Goal: Information Seeking & Learning: Check status

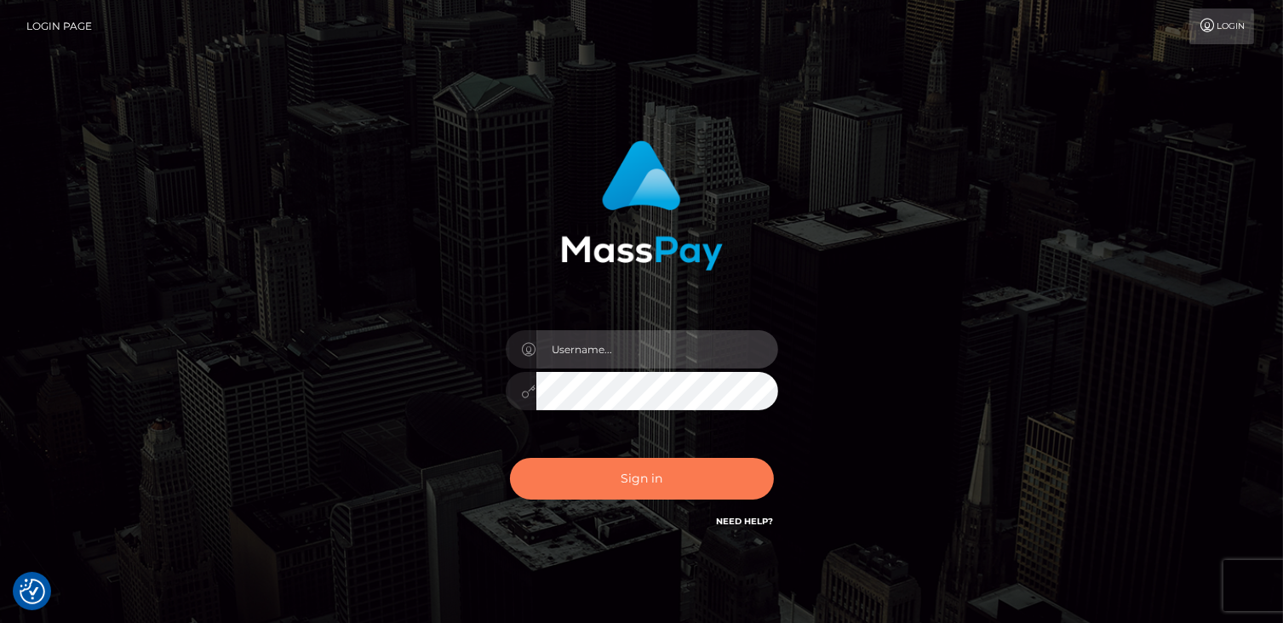
type input "catalinad"
click at [688, 492] on button "Sign in" at bounding box center [642, 479] width 264 height 42
type input "catalinad"
click at [620, 495] on button "Sign in" at bounding box center [642, 479] width 264 height 42
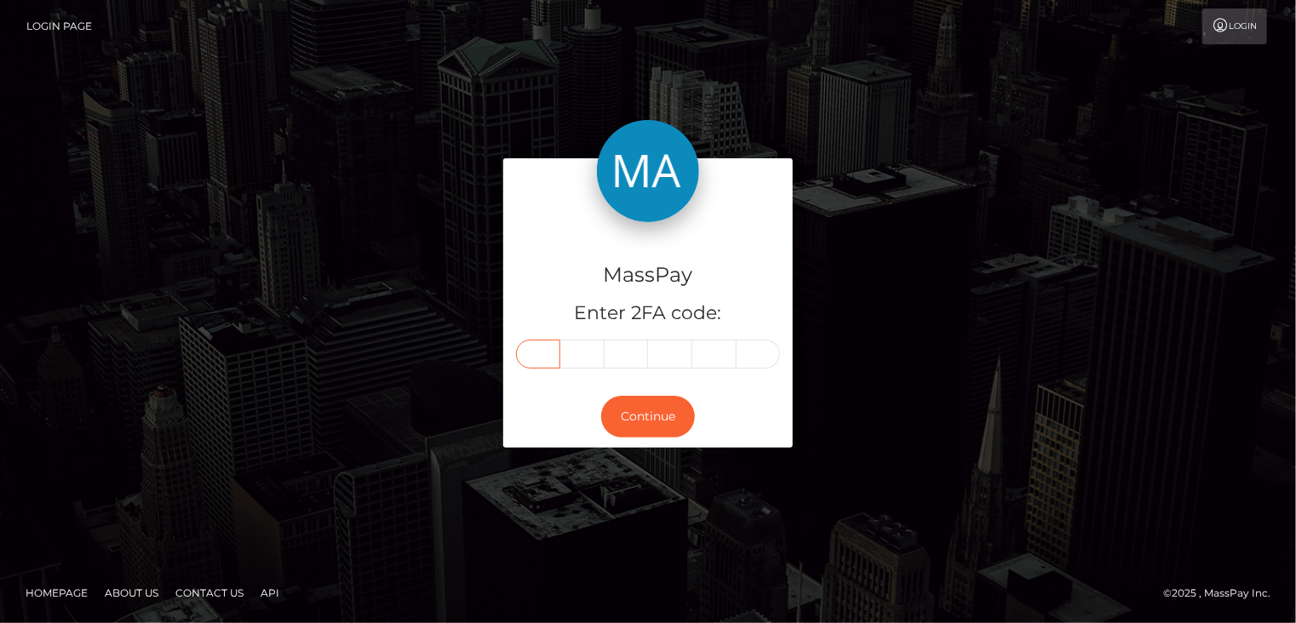
click at [537, 362] on input "text" at bounding box center [538, 354] width 44 height 29
type input "6"
type input "1"
type input "4"
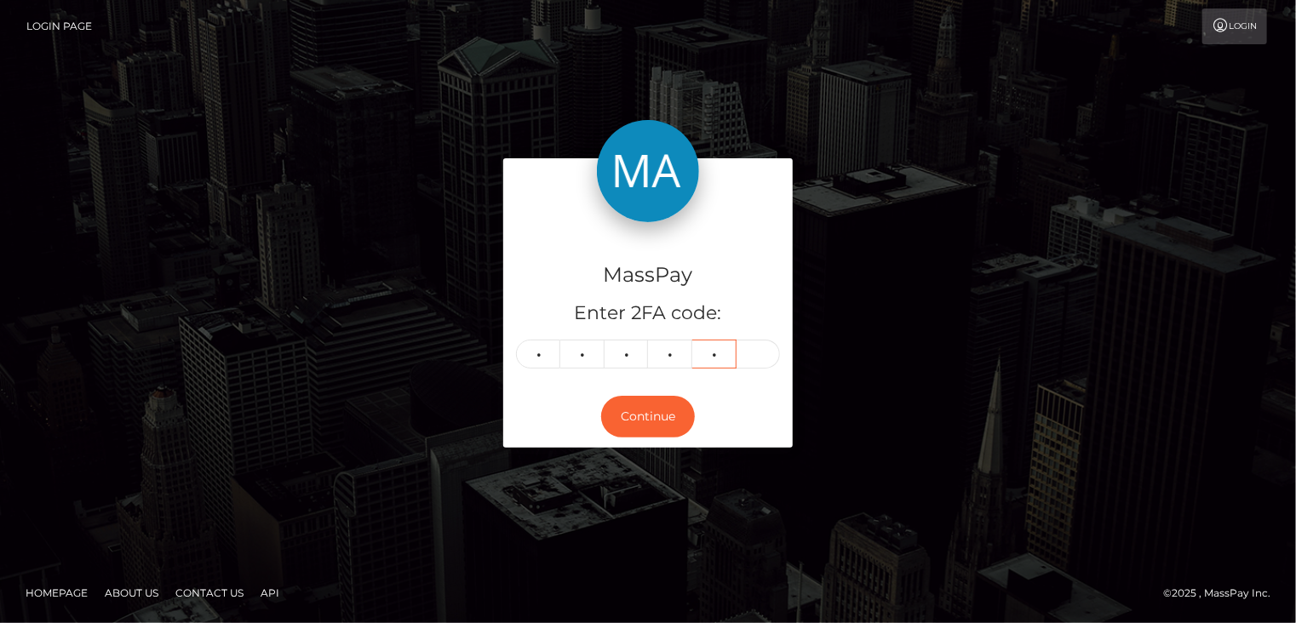
type input "4"
type input "2"
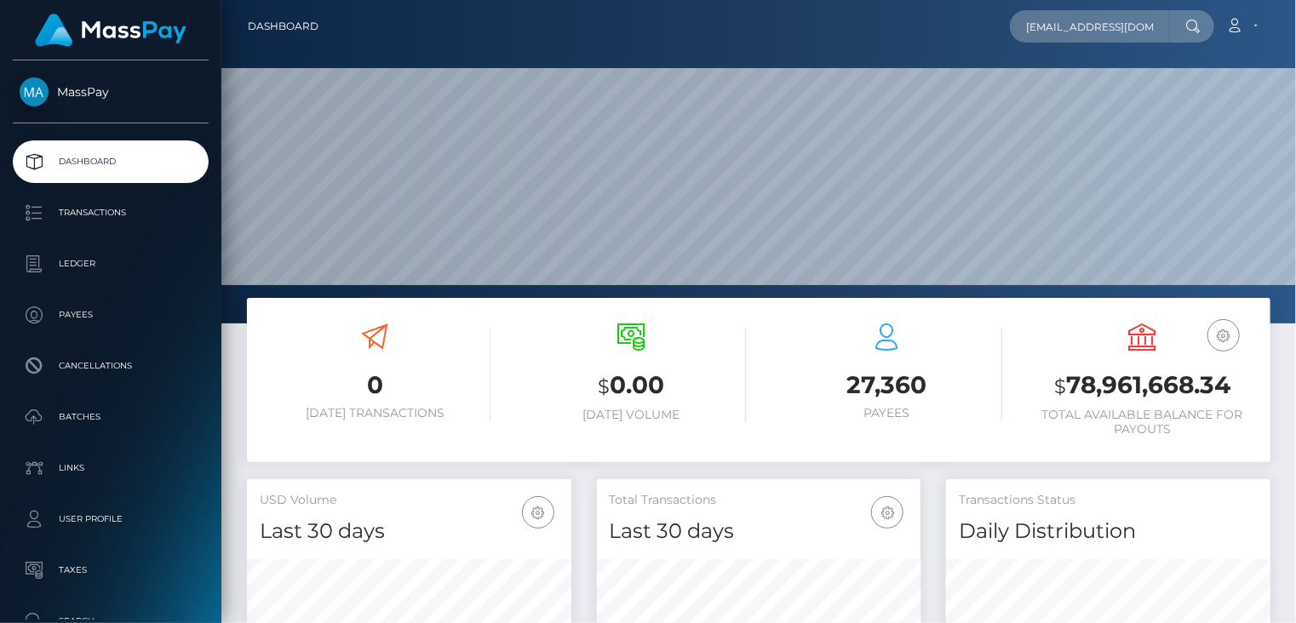
scroll to position [0, 54]
type input "kushttrim+fd6a20575e@gmail.com"
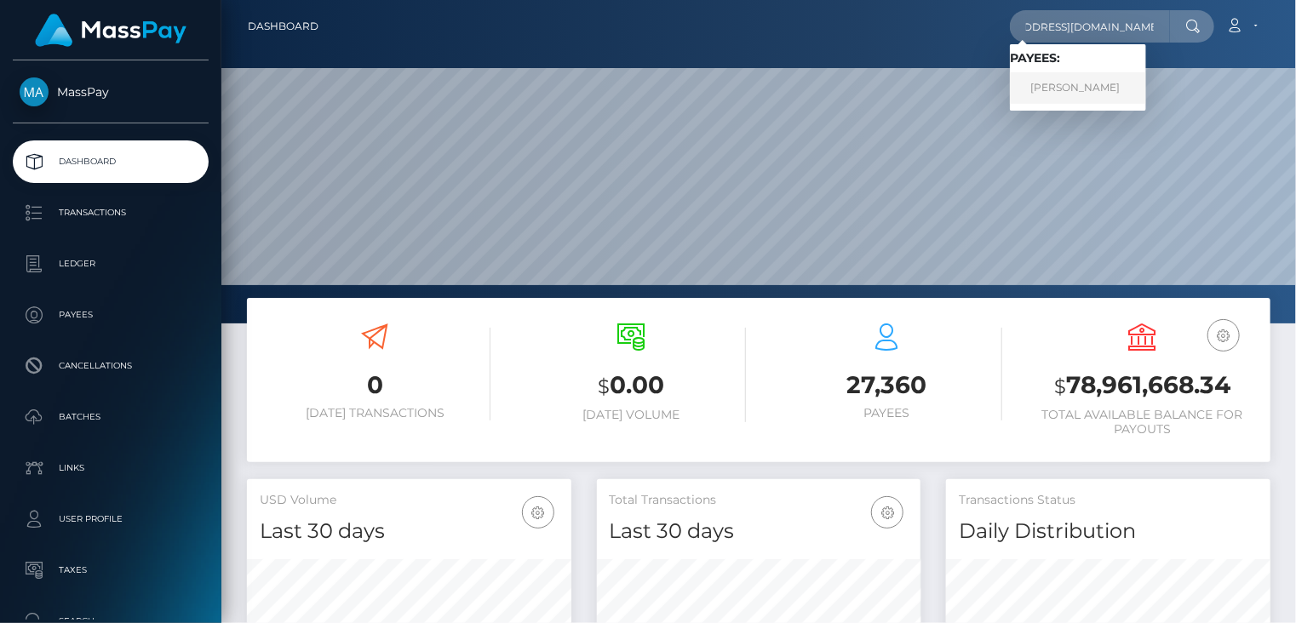
scroll to position [0, 0]
click at [1080, 85] on link "KUSHTRIM THACI" at bounding box center [1078, 88] width 136 height 32
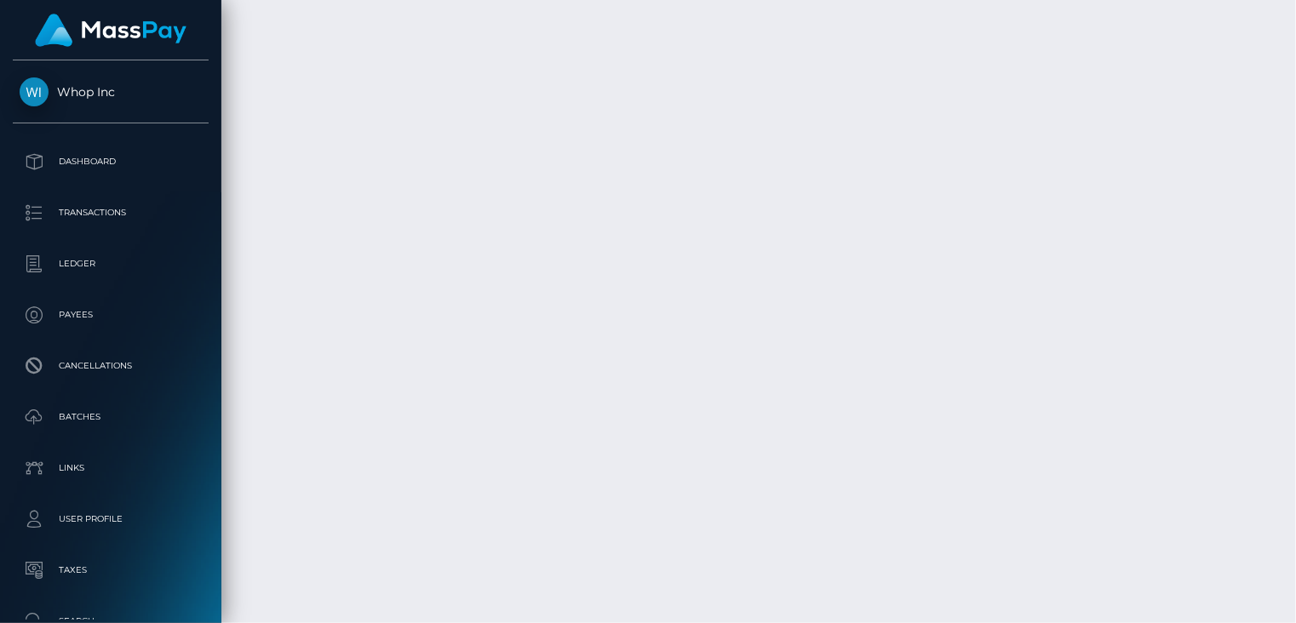
scroll to position [5752, 0]
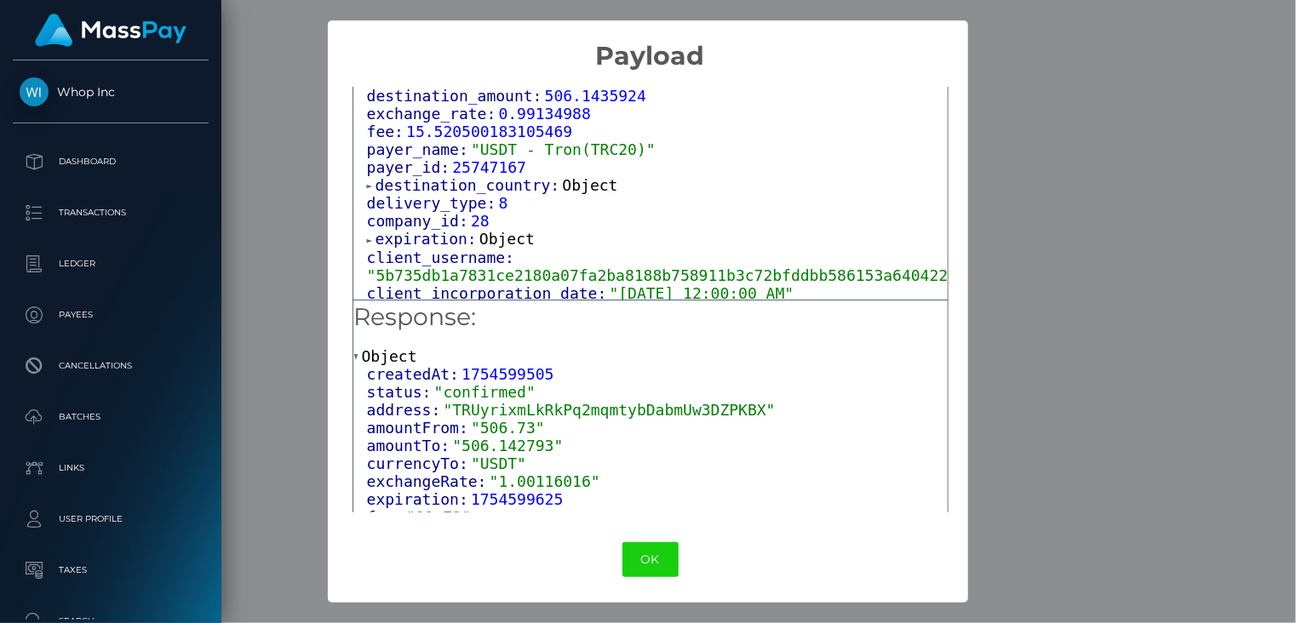
scroll to position [1064, 0]
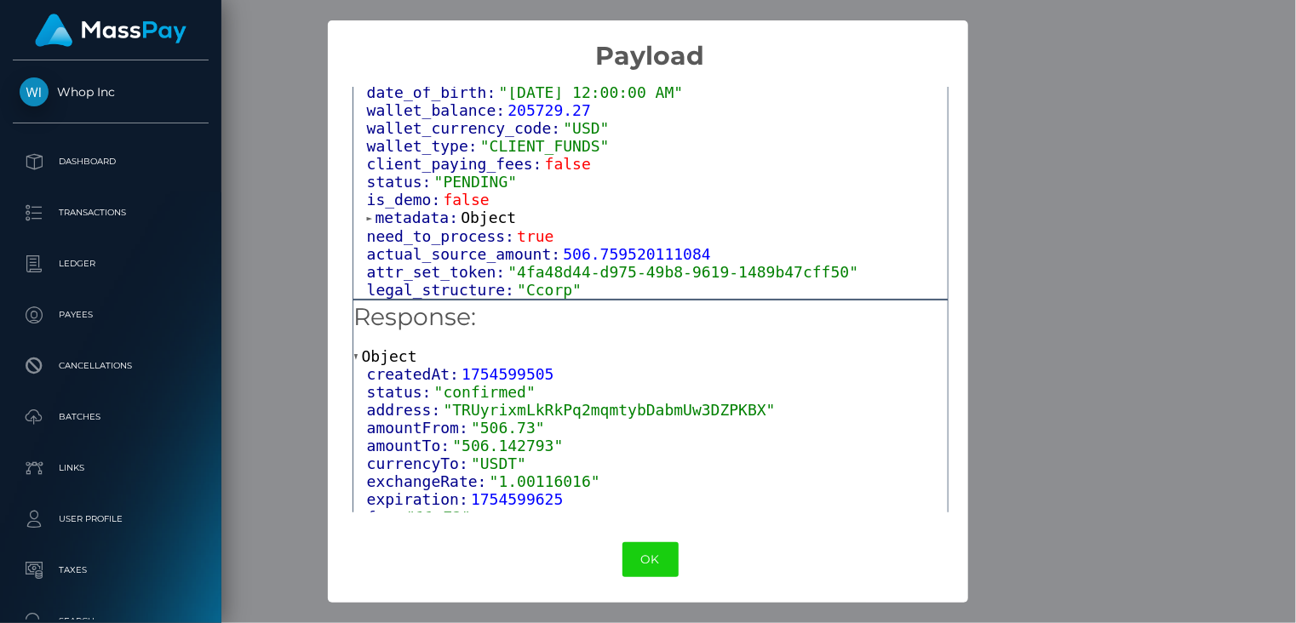
click at [1104, 172] on div "× Payload Output: Object attrs: Array [ 1 ] data_attributes: Object payer_data:…" at bounding box center [648, 311] width 1296 height 623
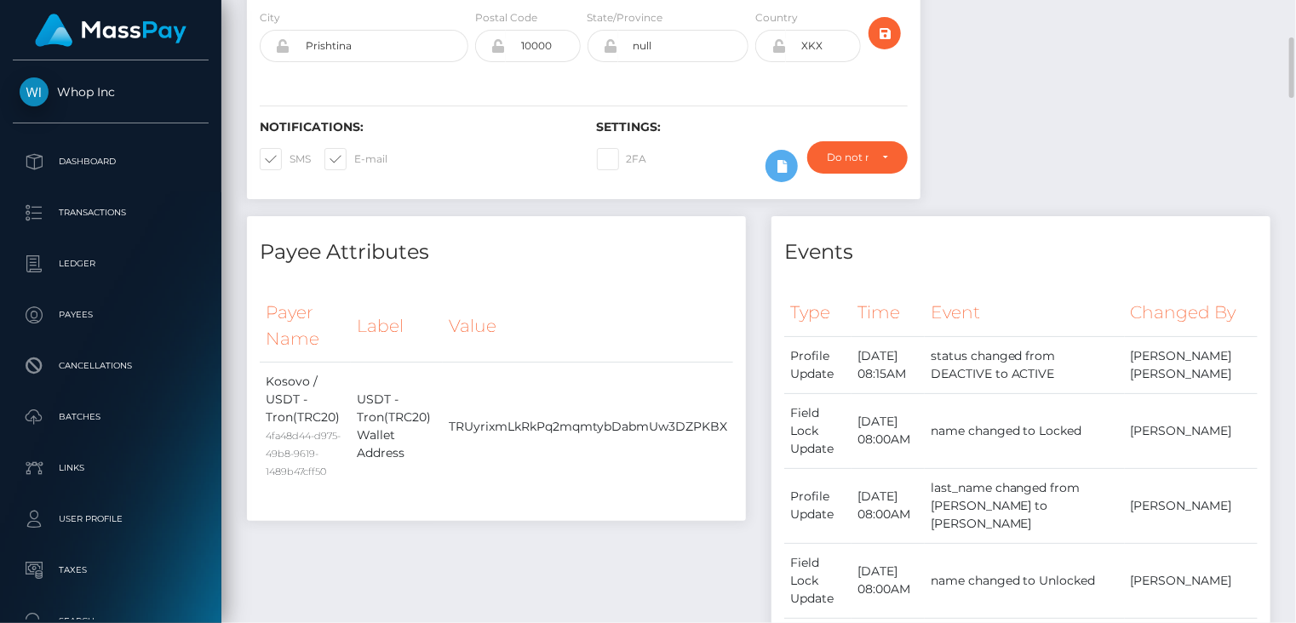
scroll to position [0, 0]
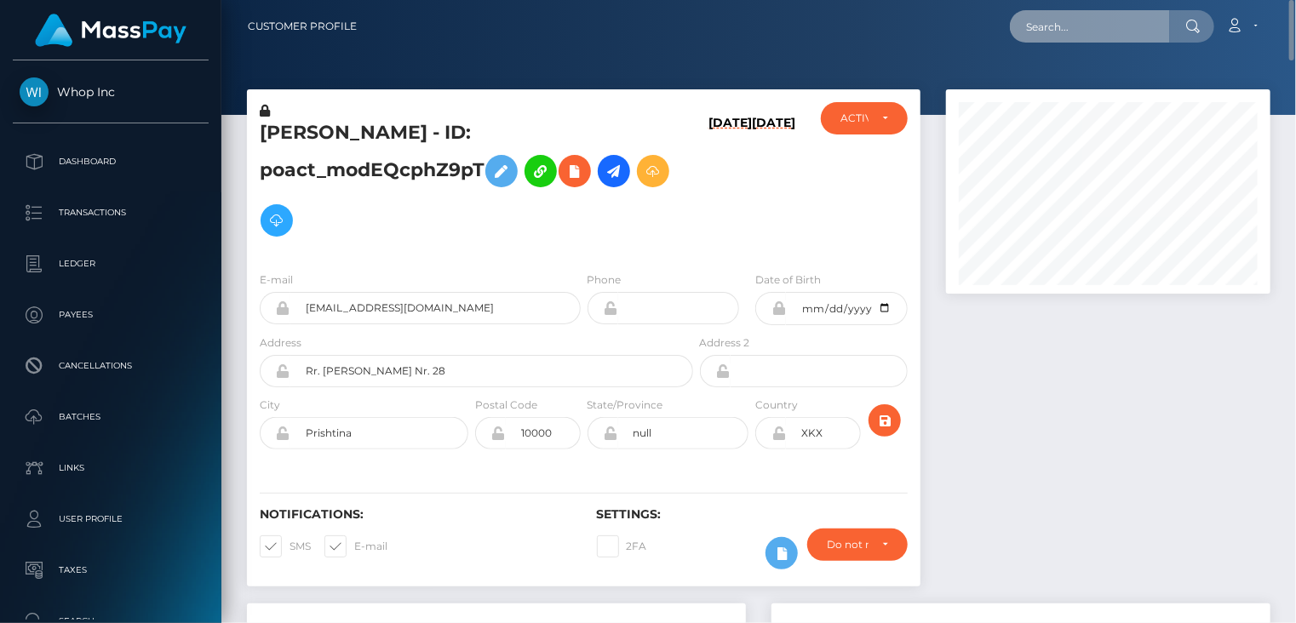
click at [1105, 19] on input "text" at bounding box center [1090, 26] width 160 height 32
paste input "poact_UdHf8kJ3ymt5"
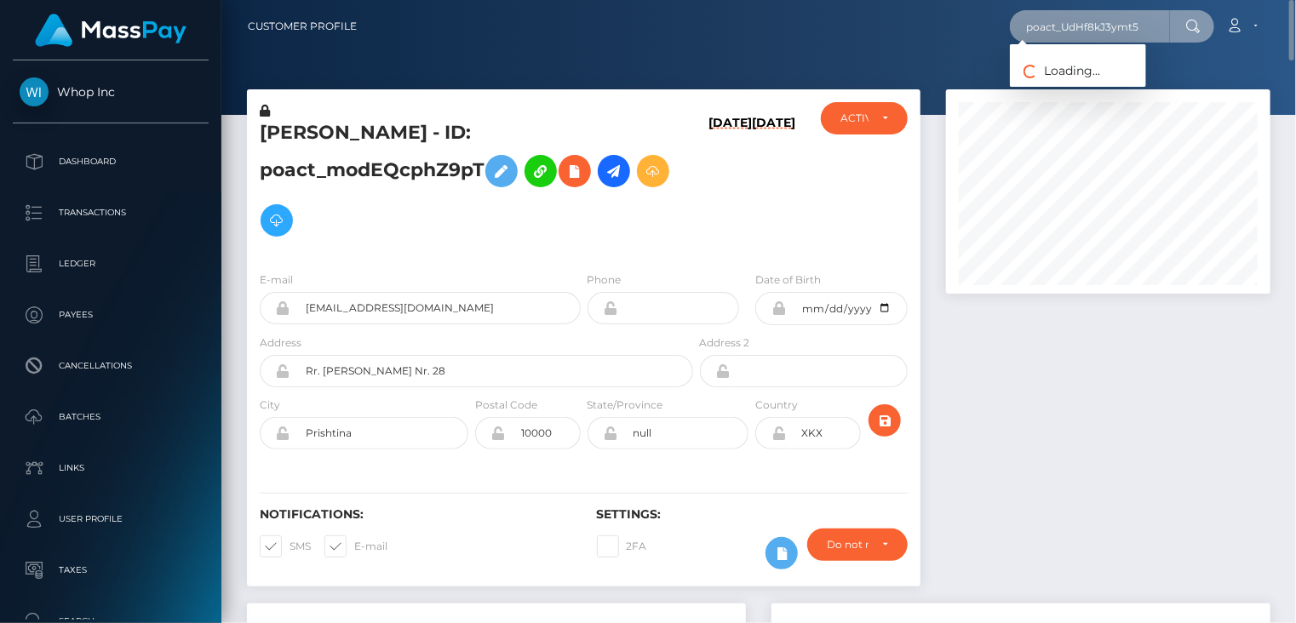
type input "poact_UdHf8kJ3ymt5"
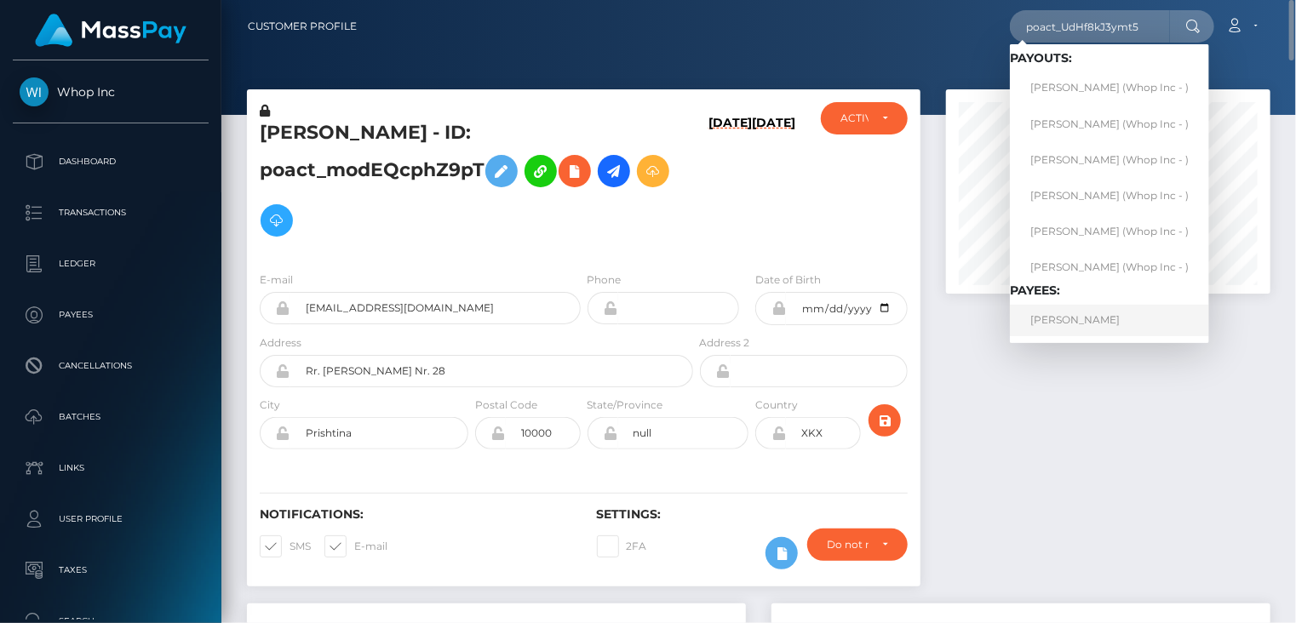
click at [1055, 321] on link "ARSHDEEP SINGH" at bounding box center [1109, 321] width 199 height 32
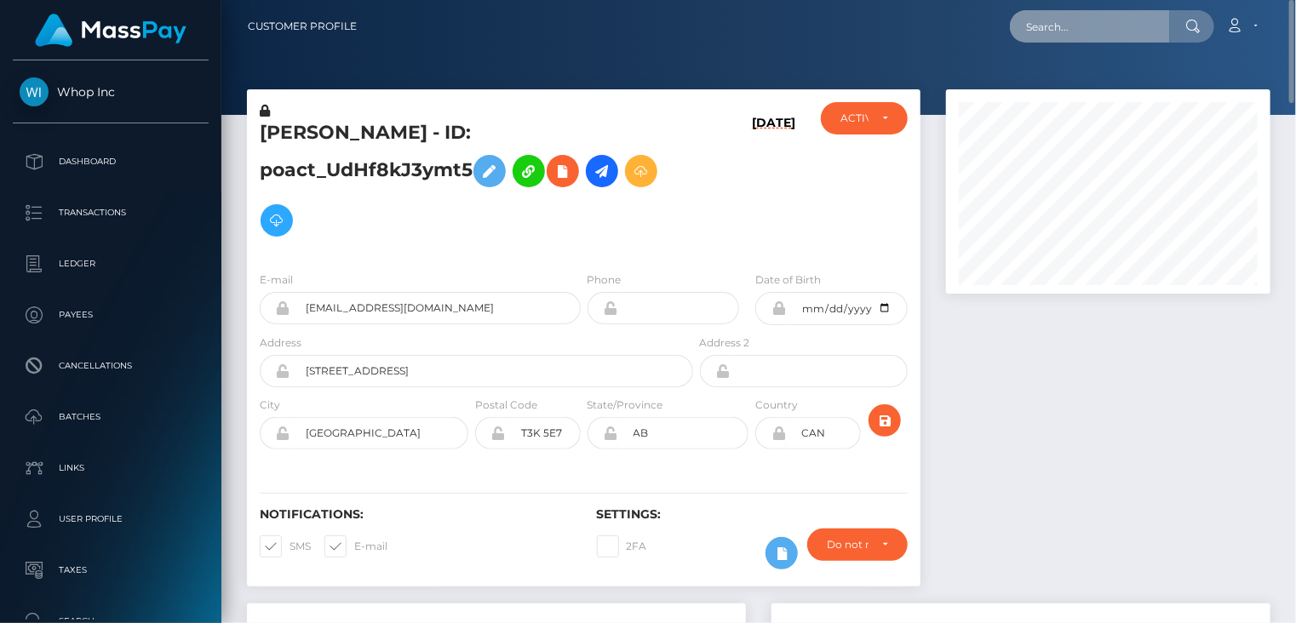
click at [1066, 24] on input "text" at bounding box center [1090, 26] width 160 height 32
paste input "knoxwelles@gmail.com"
drag, startPoint x: 1158, startPoint y: 25, endPoint x: 1025, endPoint y: 42, distance: 133.9
click at [1025, 42] on div "knoxwelles@gmail.com Loading... Loading..." at bounding box center [1112, 26] width 204 height 32
paste input "m.gmoser@niklaspedde"
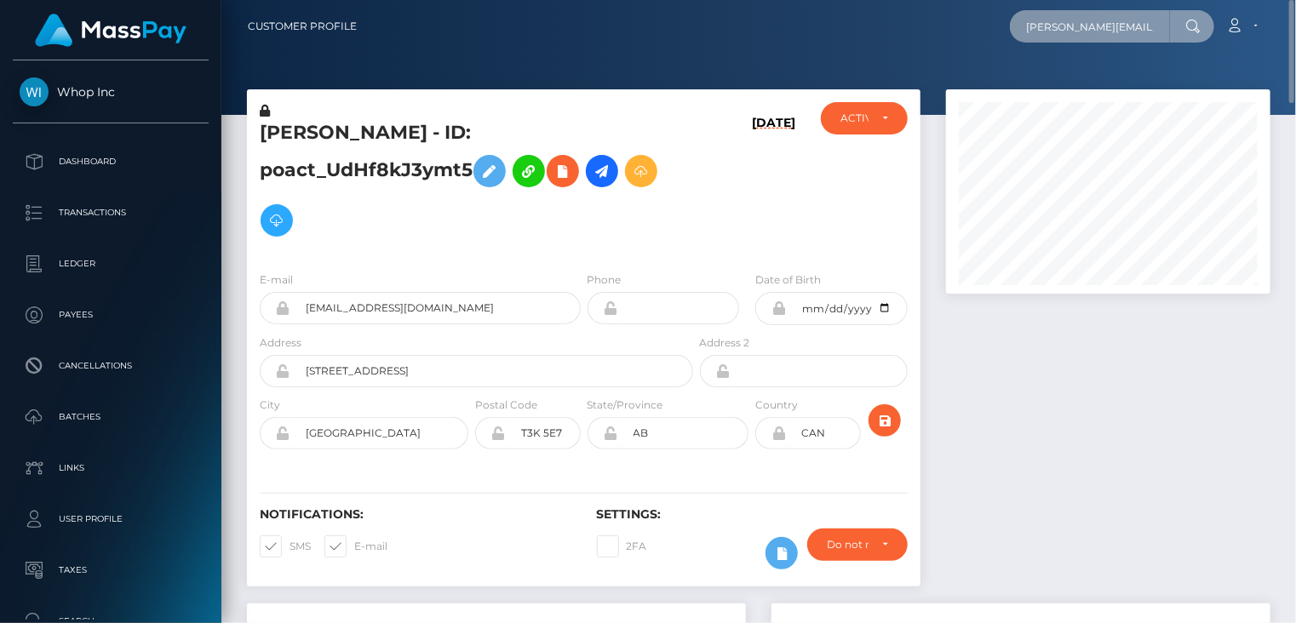
scroll to position [0, 24]
type input "m.gmoser@niklaspedde.com"
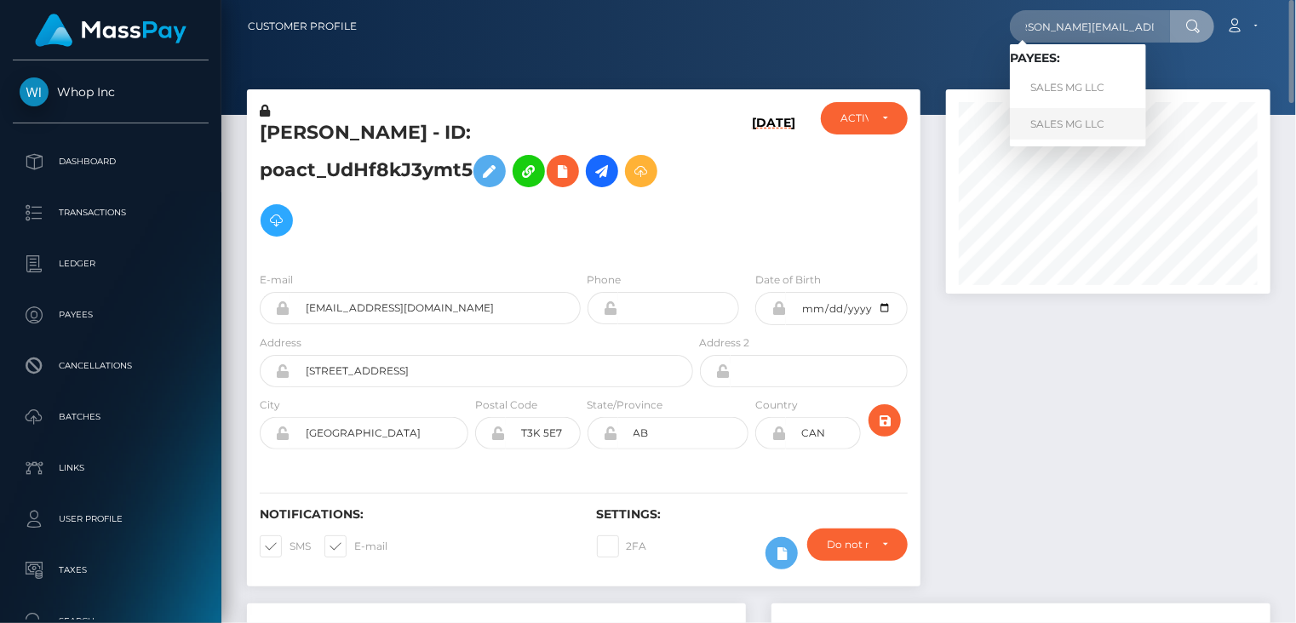
scroll to position [0, 0]
click at [1070, 131] on link "SALES MG LLC" at bounding box center [1078, 124] width 136 height 32
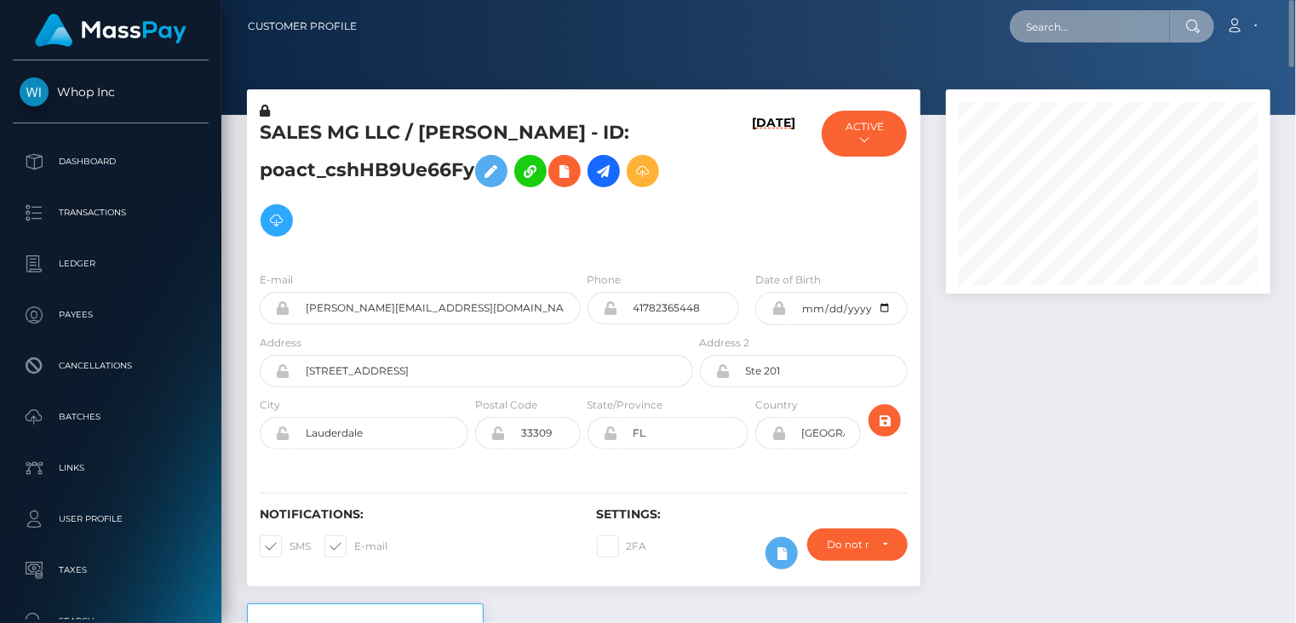
click at [1059, 25] on input "text" at bounding box center [1090, 26] width 160 height 32
paste input "[EMAIL_ADDRESS][DOMAIN_NAME]"
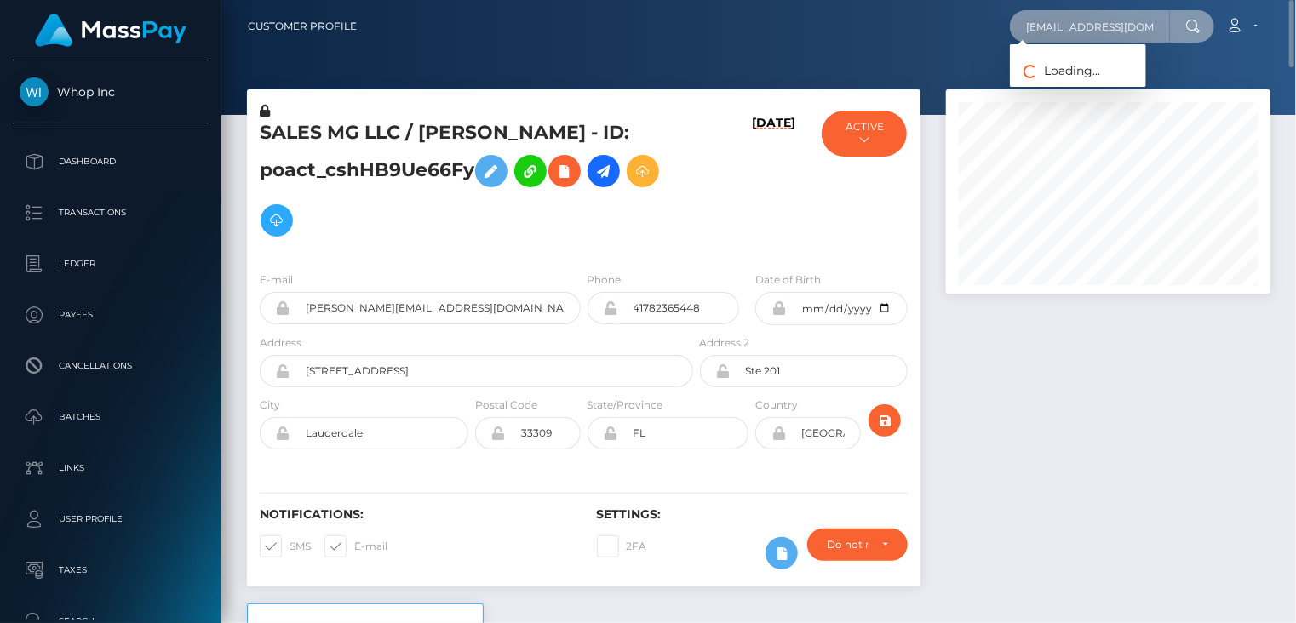
type input "[EMAIL_ADDRESS][DOMAIN_NAME]"
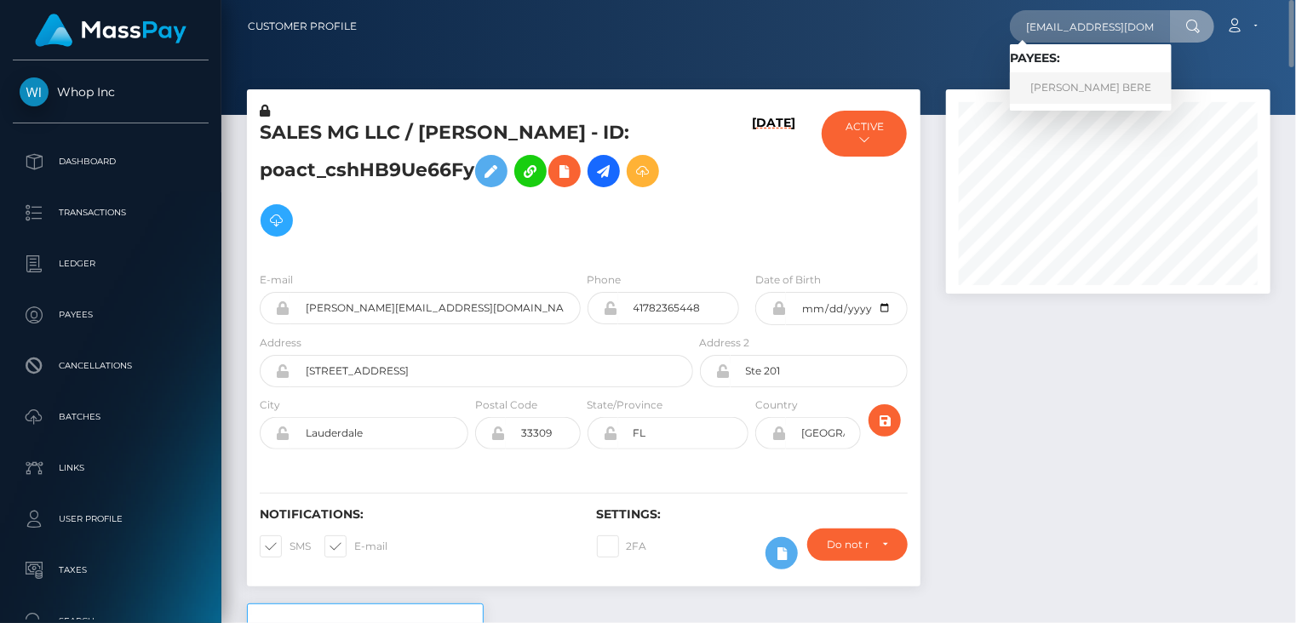
click at [1076, 93] on link "ANDREW WILLIAM TASHANDUKA BERE" at bounding box center [1091, 88] width 162 height 32
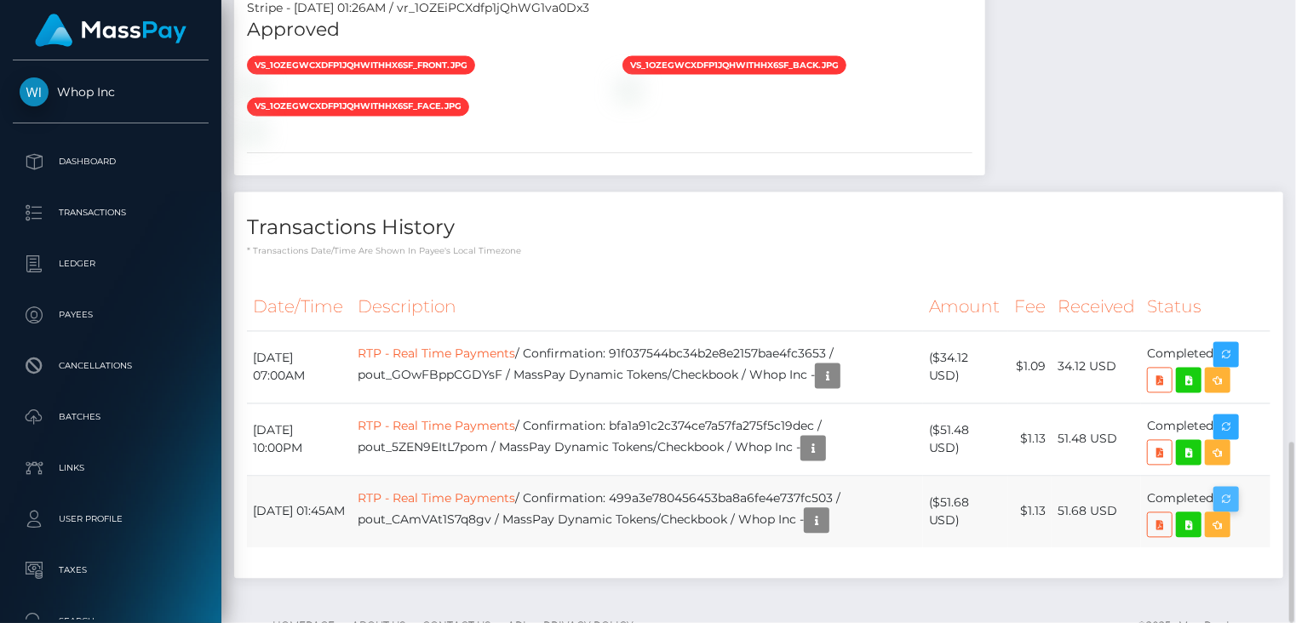
scroll to position [204, 324]
click at [1230, 490] on icon "button" at bounding box center [1226, 500] width 20 height 21
click at [838, 366] on icon "button" at bounding box center [827, 376] width 20 height 21
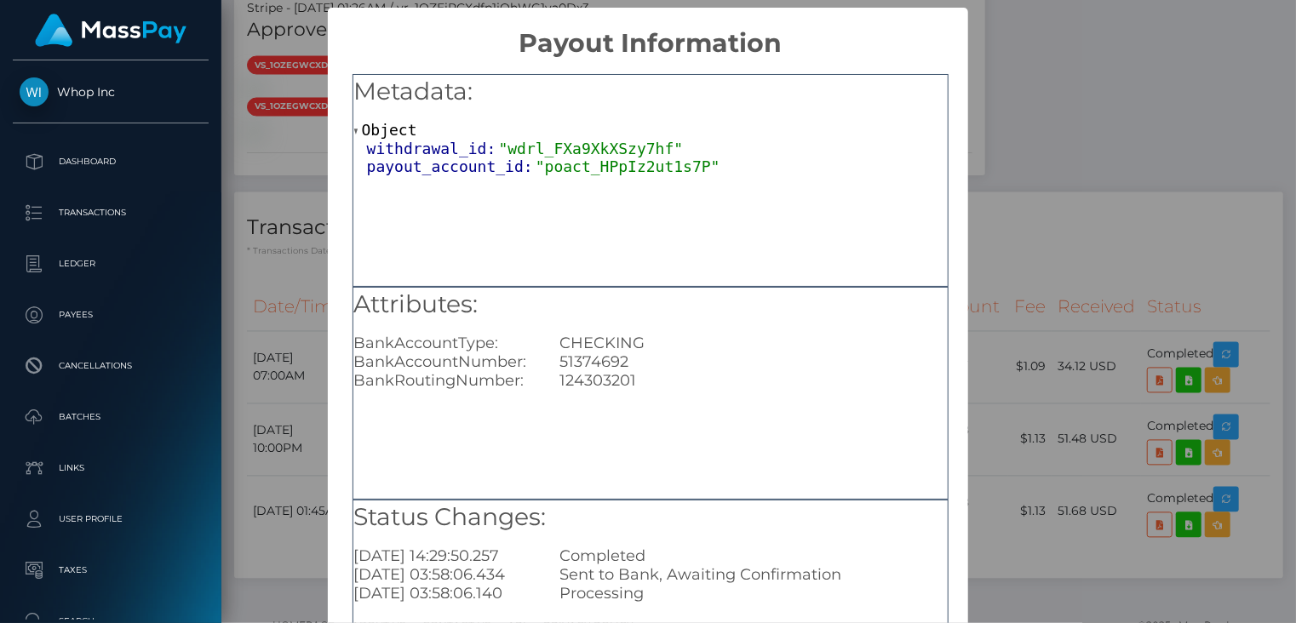
click at [1035, 114] on div "× Payout Information Metadata: Object withdrawal_id: "wdrl_FXa9XkXSzy7hf" payou…" at bounding box center [648, 311] width 1296 height 623
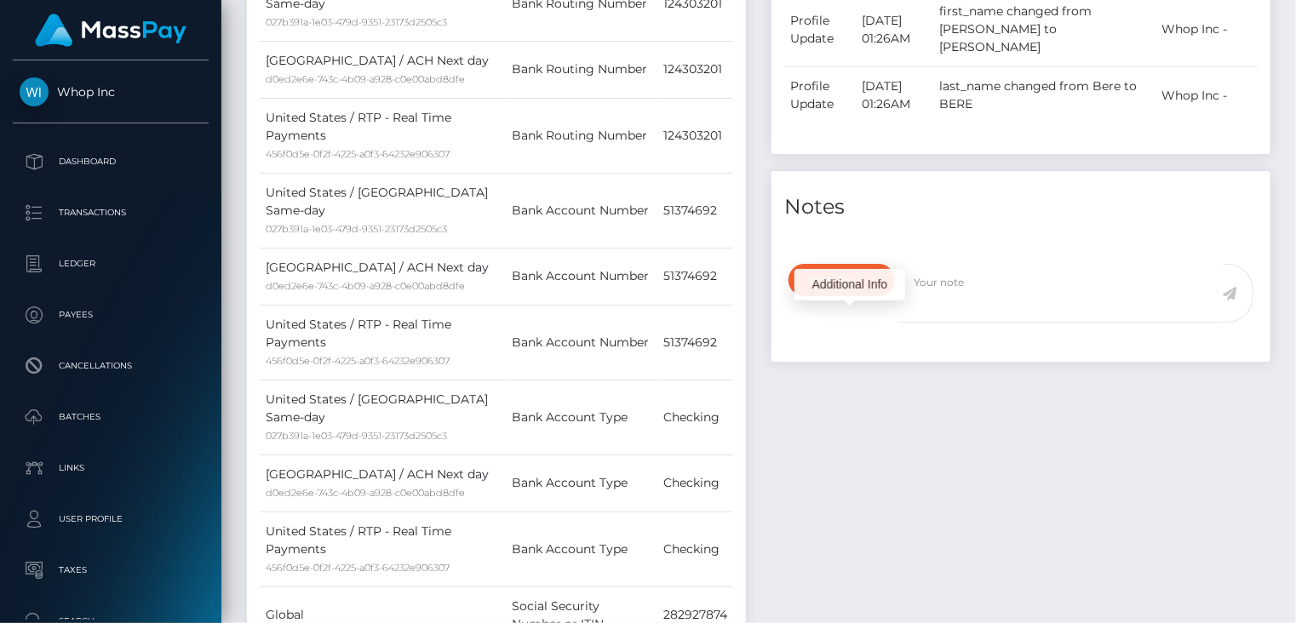
scroll to position [0, 0]
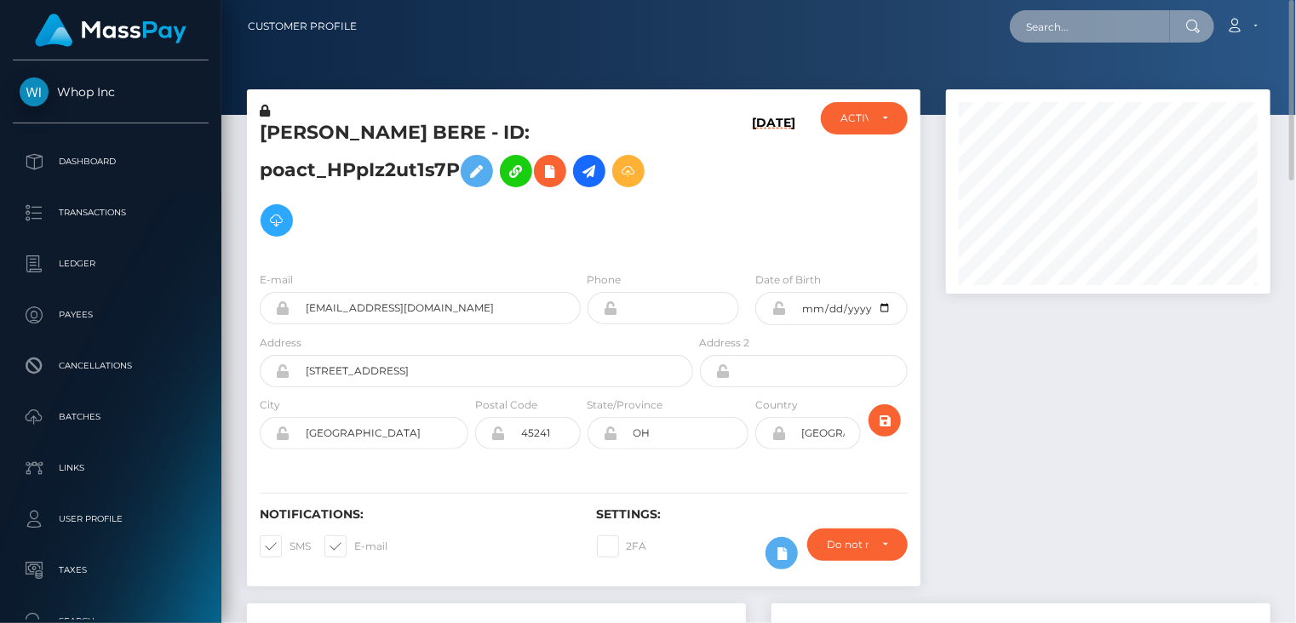
click at [1070, 26] on input "text" at bounding box center [1090, 26] width 160 height 32
paste input "[EMAIL_ADDRESS][DOMAIN_NAME]"
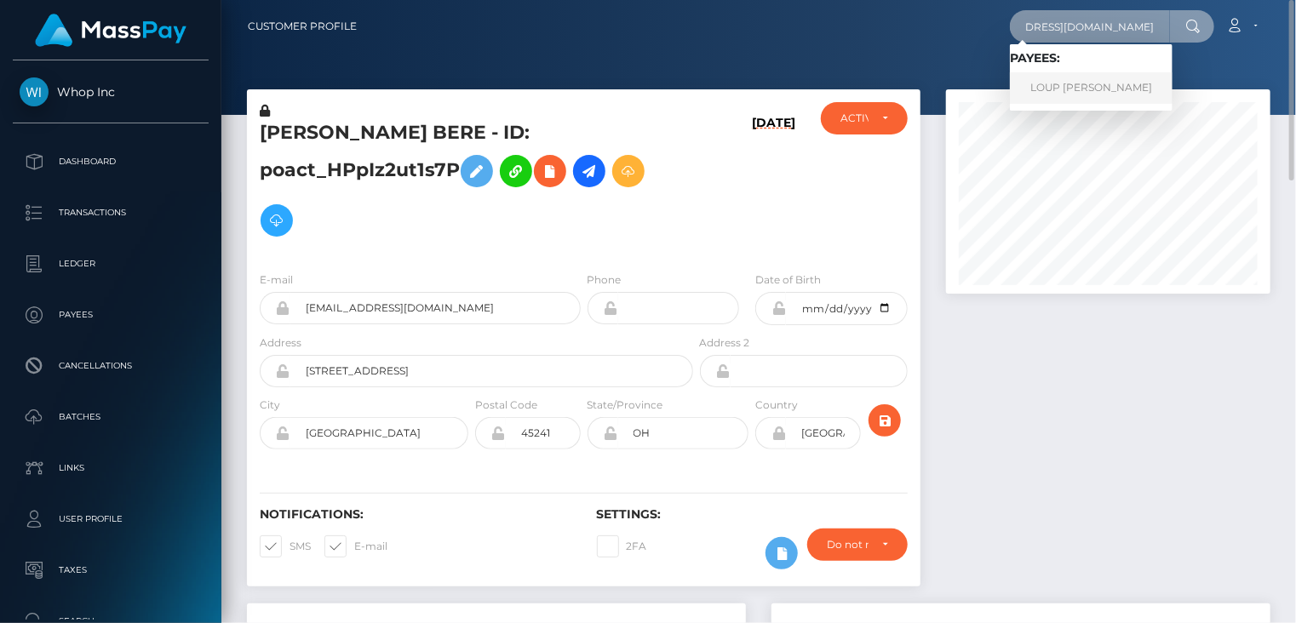
type input "[EMAIL_ADDRESS][DOMAIN_NAME]"
click at [1083, 86] on link "LOUP MICHEL JACQUES BASROGER" at bounding box center [1091, 88] width 163 height 32
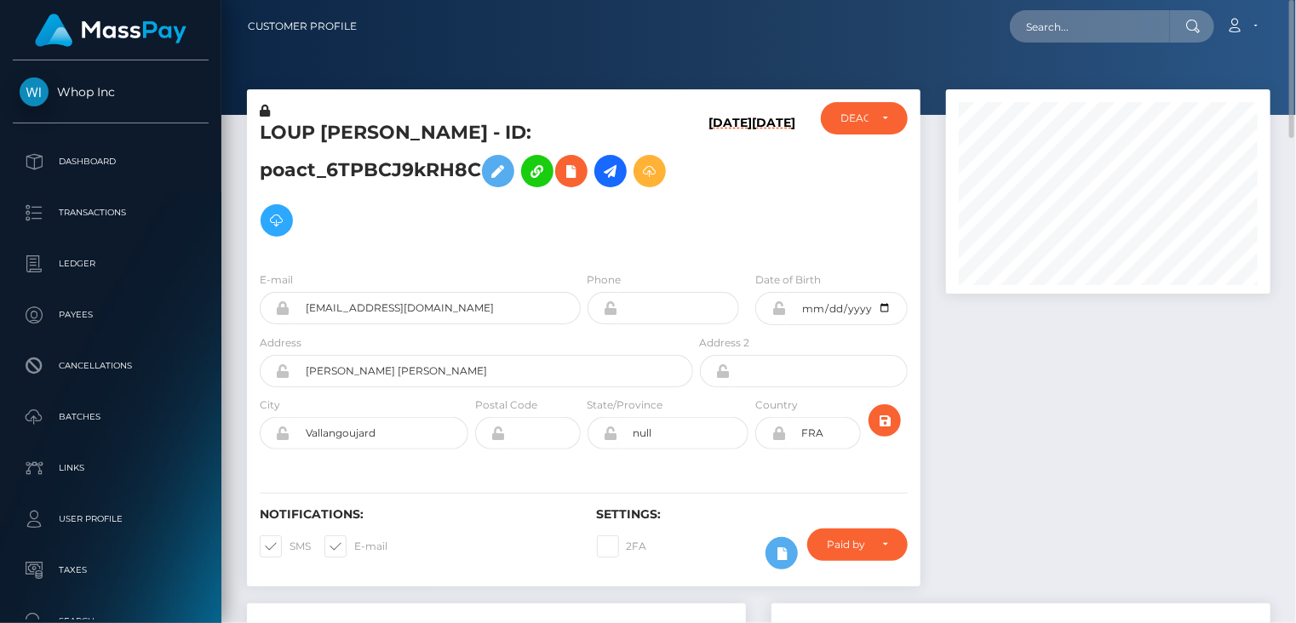
click at [344, 164] on h5 "LOUP [PERSON_NAME] - ID: poact_6TPBCJ9kRH8C" at bounding box center [472, 182] width 424 height 125
copy h5 "poact_6TPBCJ9kRH8C"
click at [1115, 20] on input "text" at bounding box center [1090, 26] width 160 height 32
paste input "[EMAIL_ADDRESS][DOMAIN_NAME]"
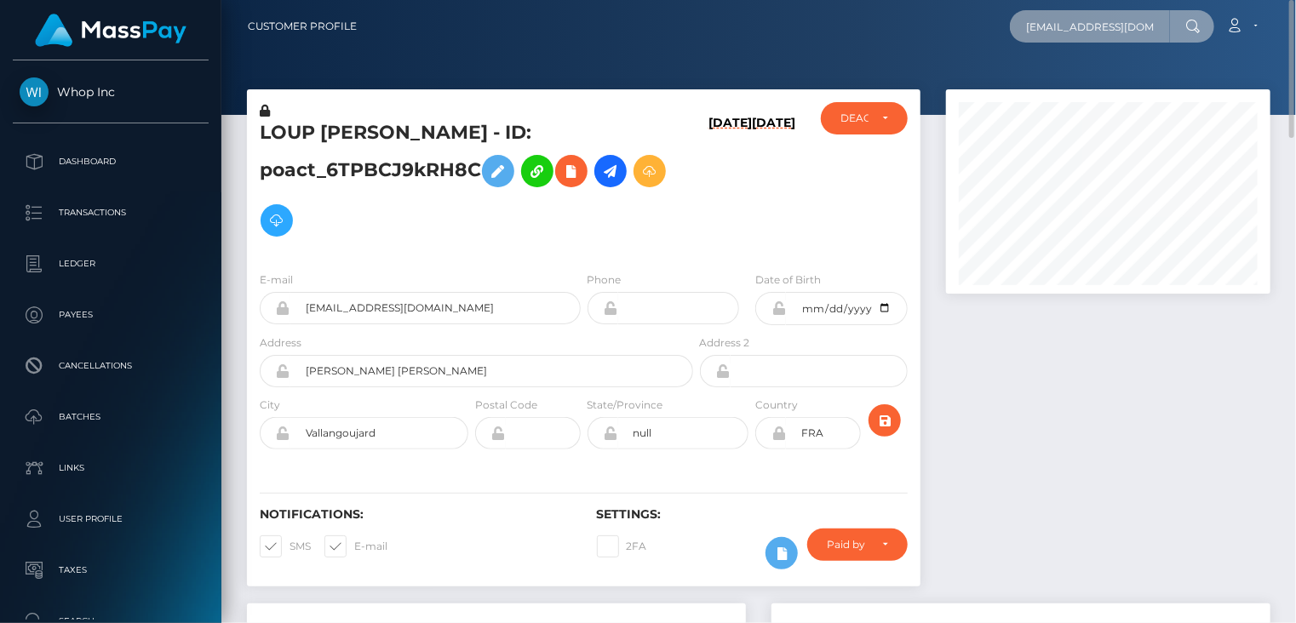
scroll to position [0, 89]
type input "[EMAIL_ADDRESS][DOMAIN_NAME]"
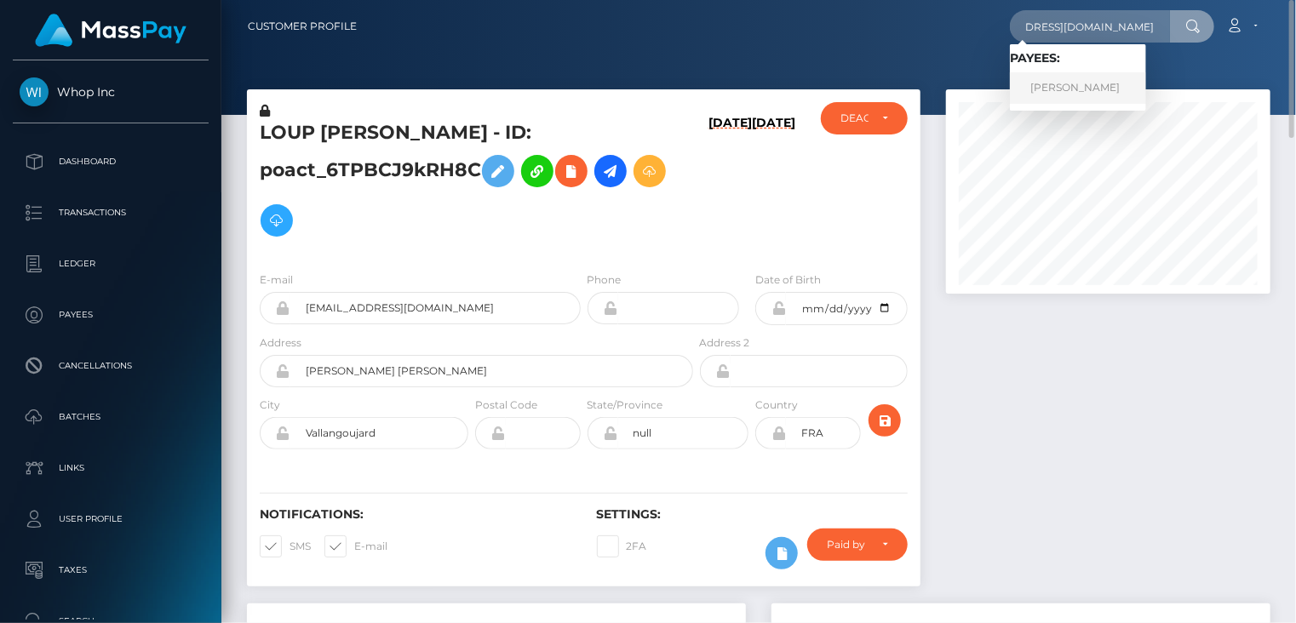
scroll to position [0, 0]
click at [1078, 91] on link "[PERSON_NAME]" at bounding box center [1078, 88] width 136 height 32
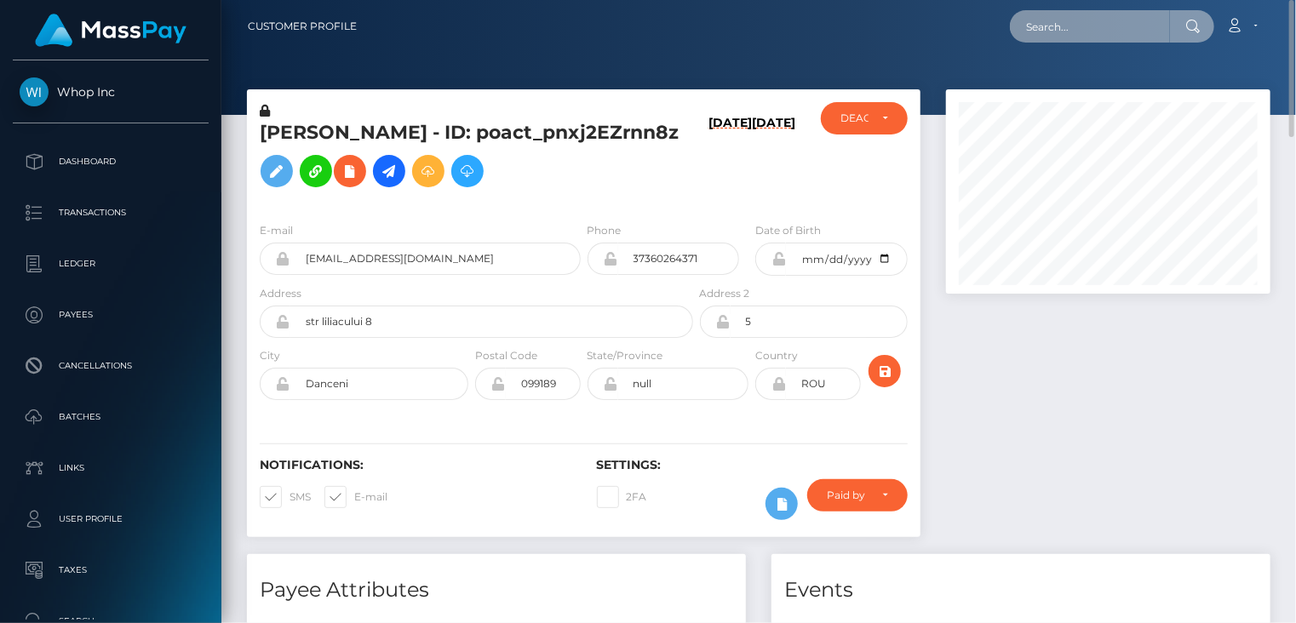
click at [1057, 25] on input "text" at bounding box center [1090, 26] width 160 height 32
paste input "poact_nisc94uvHIAk"
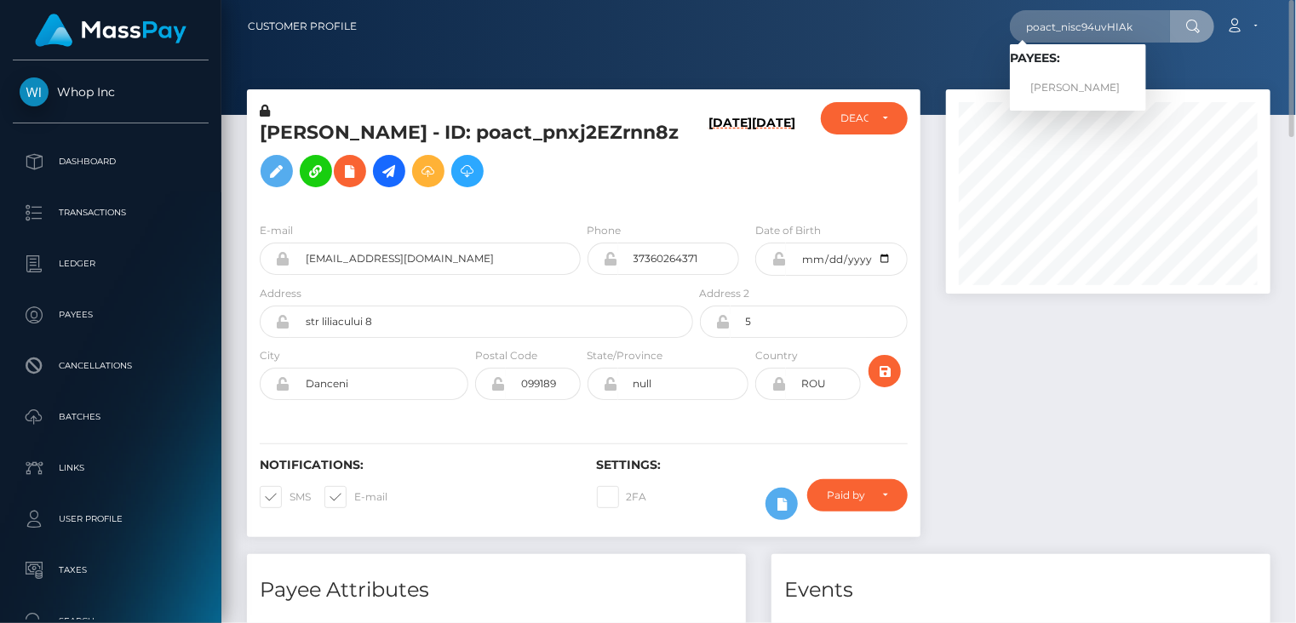
click at [388, 172] on h5 "[PERSON_NAME] - ID: poact_pnxj2EZrnn8z" at bounding box center [472, 158] width 424 height 76
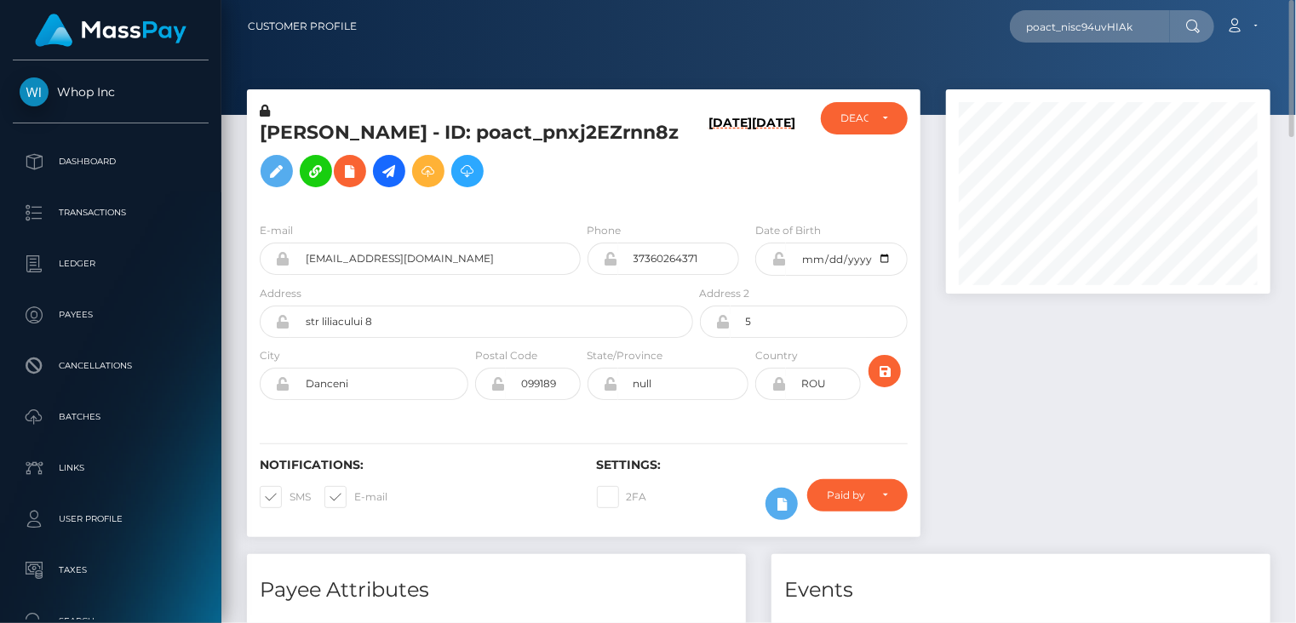
click at [388, 172] on h5 "[PERSON_NAME] - ID: poact_pnxj2EZrnn8z" at bounding box center [472, 158] width 424 height 76
click at [392, 196] on h5 "[PERSON_NAME] - ID: poact_pnxj2EZrnn8z" at bounding box center [472, 158] width 424 height 76
click at [378, 179] on h5 "[PERSON_NAME] - ID: poact_pnxj2EZrnn8z" at bounding box center [472, 158] width 424 height 76
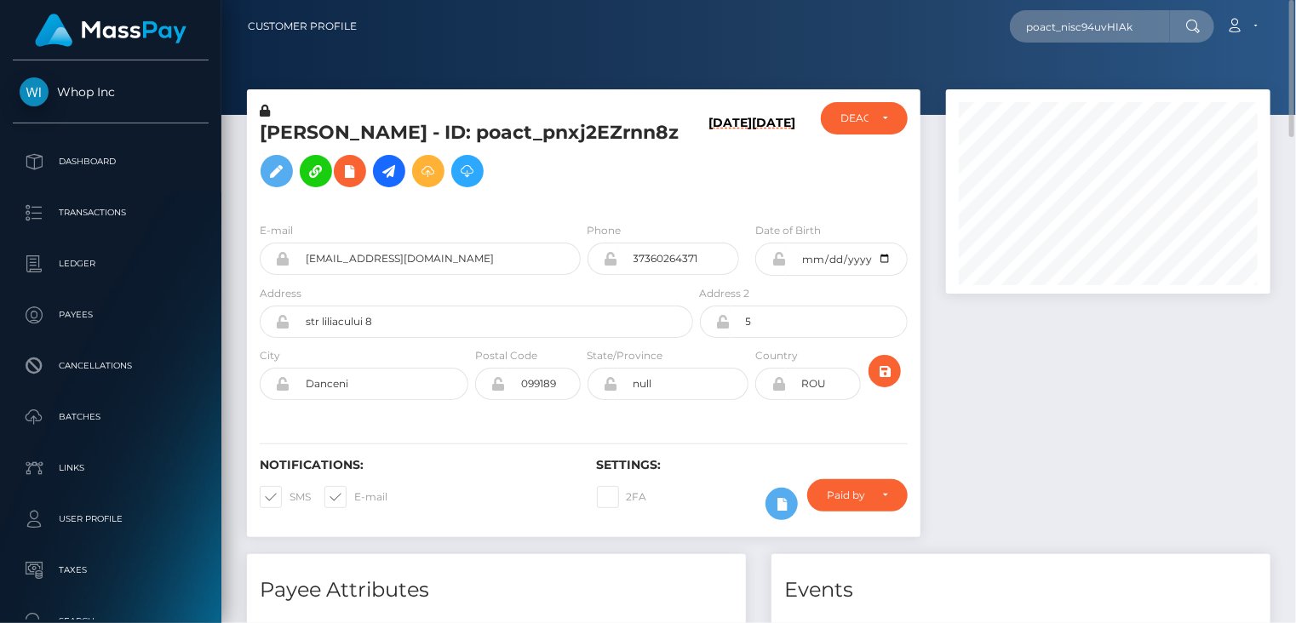
copy h5 "poact_pnxj2EZrnn8z"
click at [416, 275] on input "[EMAIL_ADDRESS][DOMAIN_NAME]" at bounding box center [435, 259] width 290 height 32
drag, startPoint x: 1024, startPoint y: 28, endPoint x: 1155, endPoint y: 28, distance: 131.1
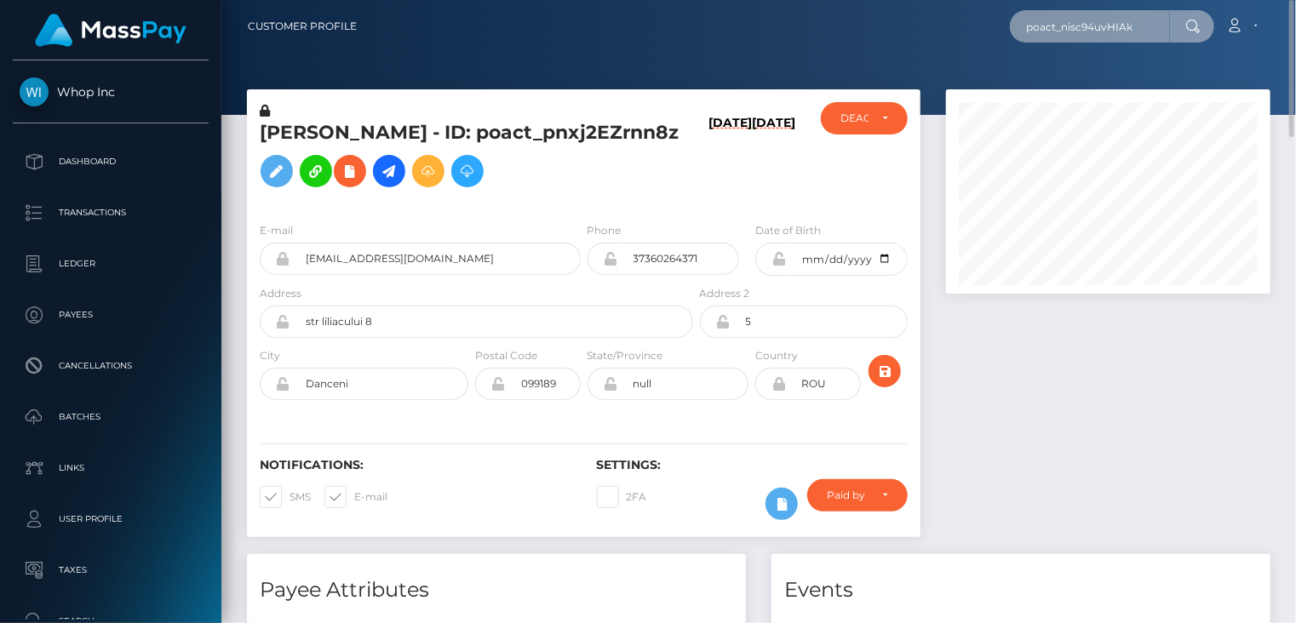
click at [1155, 28] on input "poact_nisc94uvHIAk" at bounding box center [1090, 26] width 160 height 32
paste input "[EMAIL_ADDRESS][DOMAIN_NAME]"
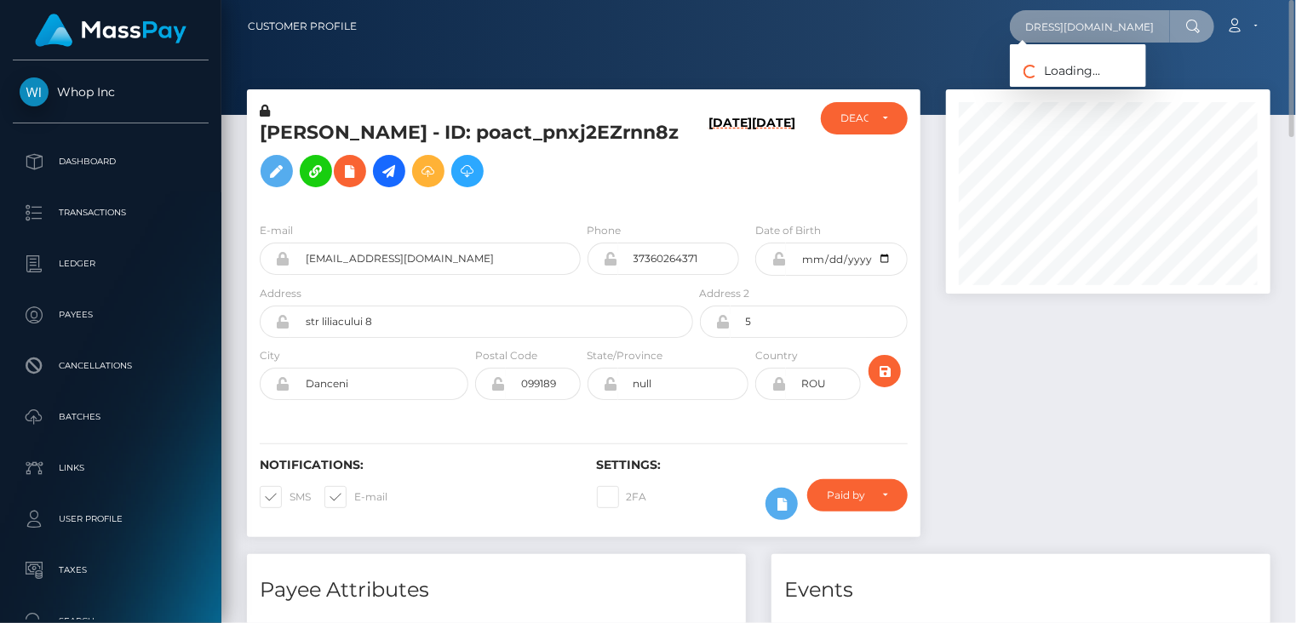
type input "[EMAIL_ADDRESS][DOMAIN_NAME]"
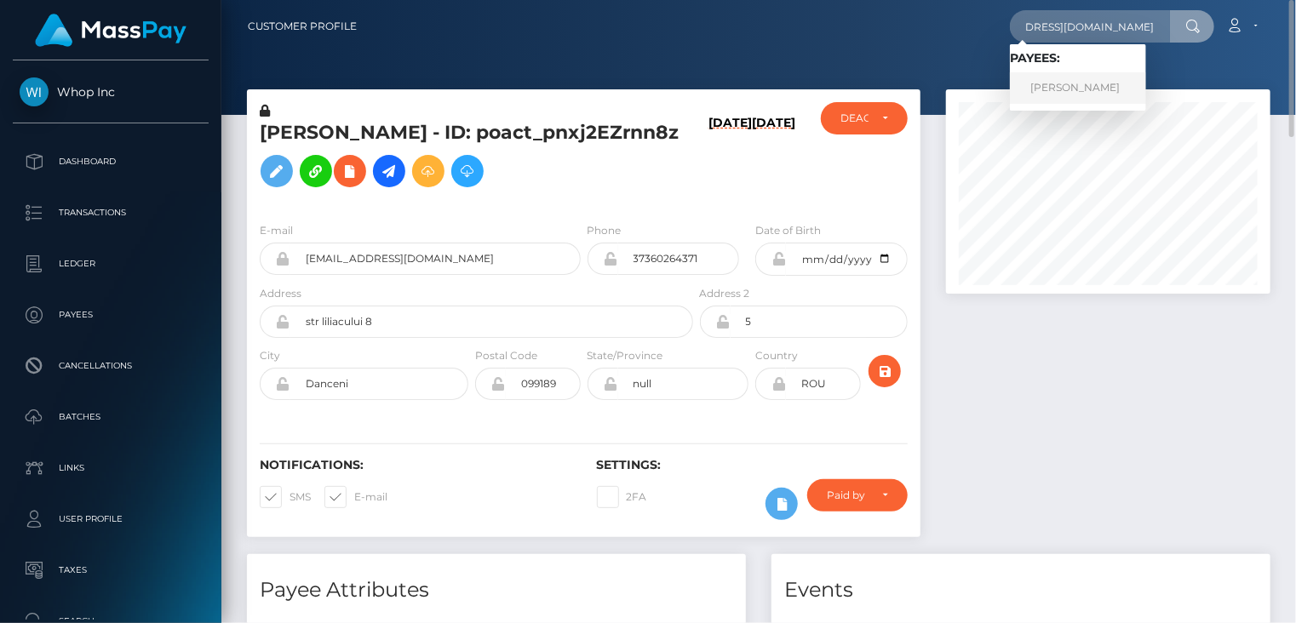
scroll to position [0, 0]
click at [1095, 86] on link "VEACESLAV CREȚU" at bounding box center [1078, 88] width 136 height 32
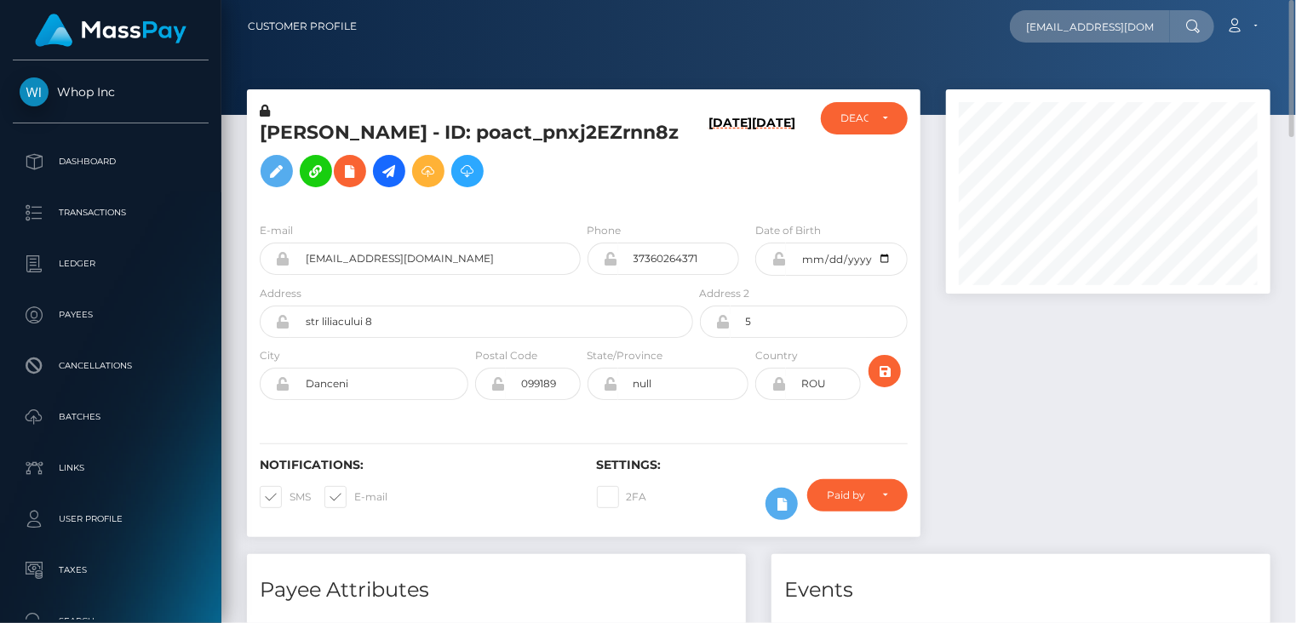
click at [370, 164] on h5 "[PERSON_NAME] - ID: poact_pnxj2EZrnn8z" at bounding box center [472, 158] width 424 height 76
click at [371, 164] on h5 "[PERSON_NAME] - ID: poact_pnxj2EZrnn8z" at bounding box center [472, 158] width 424 height 76
copy h5 "poact_pnxj2EZrnn8z"
click at [1097, 20] on input "text" at bounding box center [1090, 26] width 160 height 32
paste input "poact_nisc94uvHIAk"
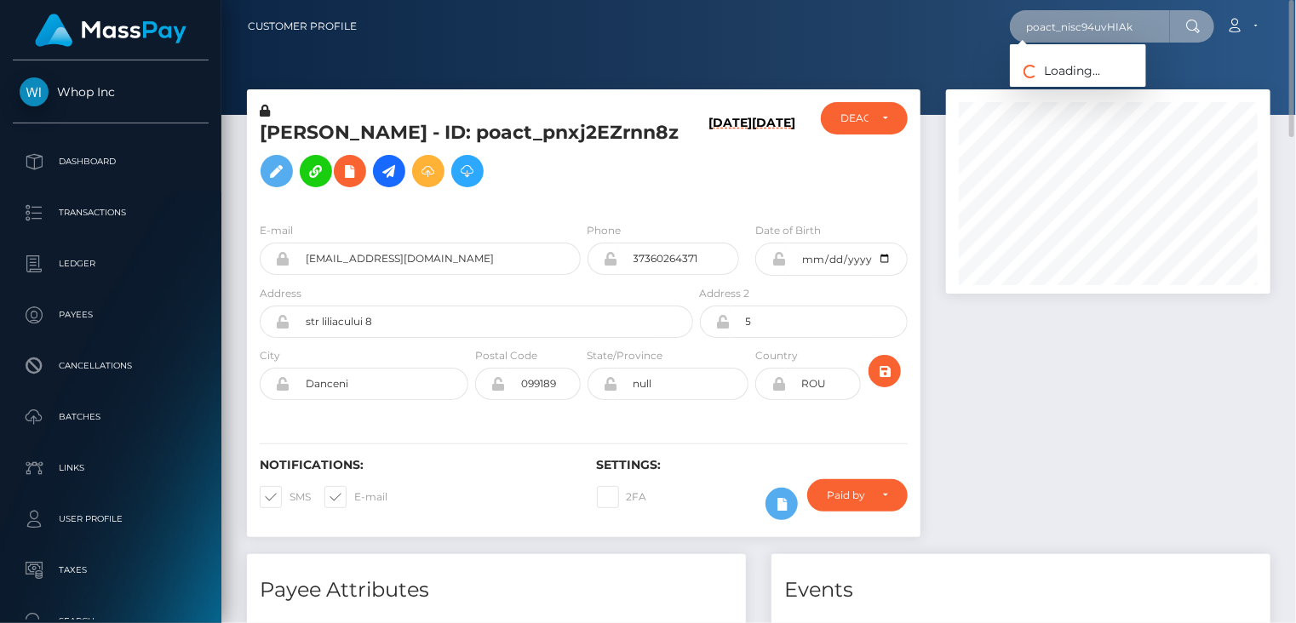
type input "poact_nisc94uvHIAk"
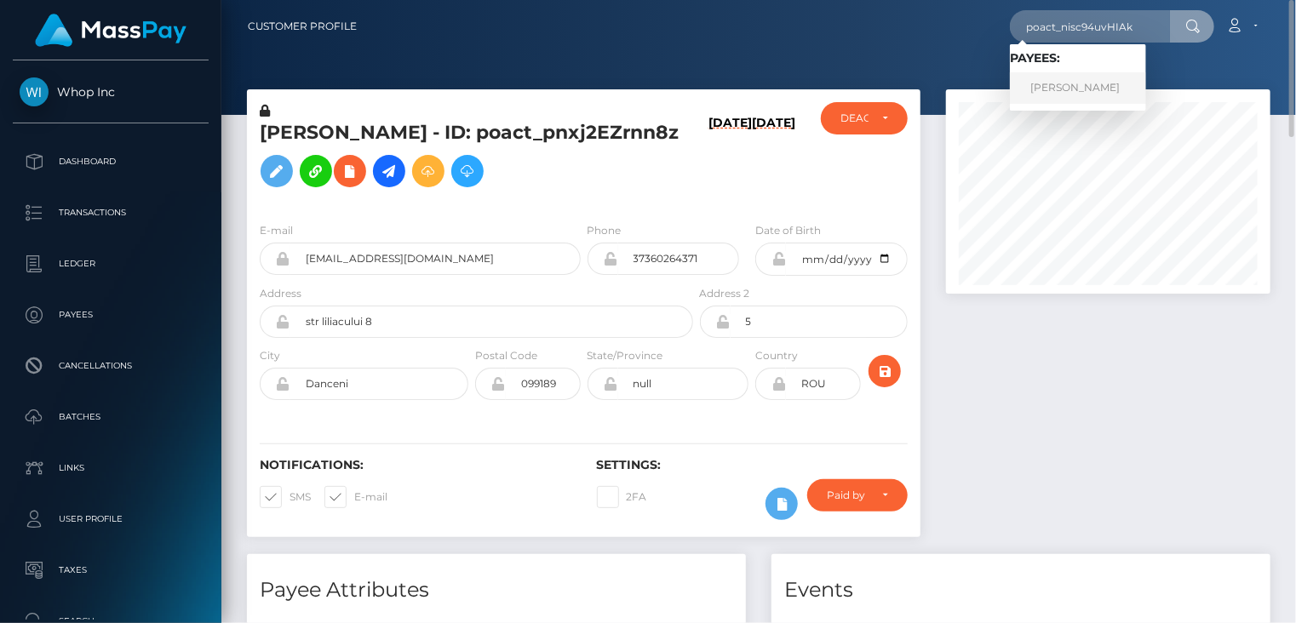
click at [1063, 85] on link "ALI REHMAN" at bounding box center [1078, 88] width 136 height 32
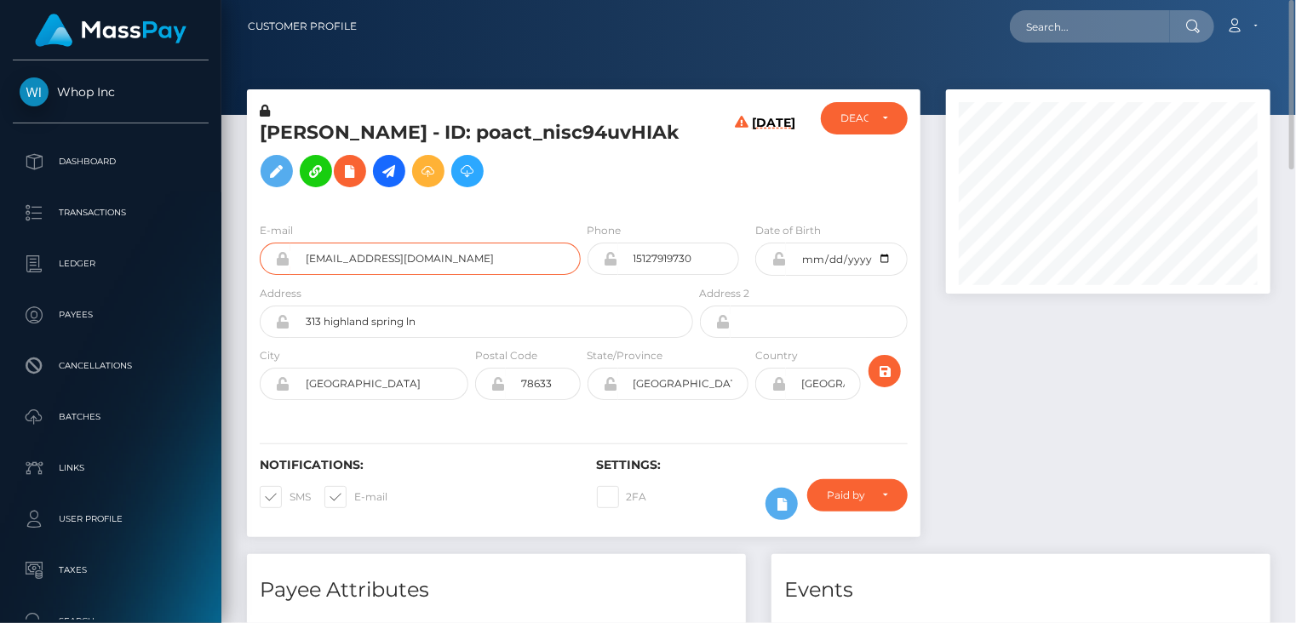
click at [364, 275] on input "[EMAIL_ADDRESS][DOMAIN_NAME]" at bounding box center [435, 259] width 290 height 32
click at [364, 275] on input "alirehman857@gmail.com" at bounding box center [435, 259] width 290 height 32
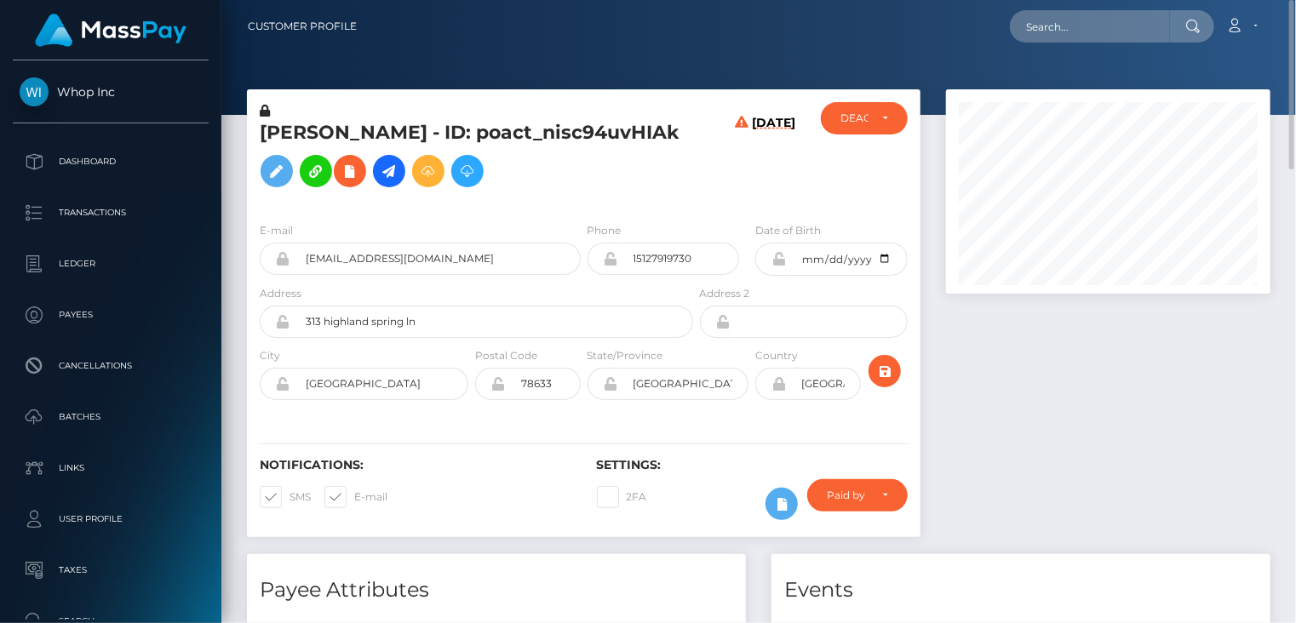
click at [542, 145] on h5 "ALI REHMAN - ID: poact_nisc94uvHIAk" at bounding box center [472, 158] width 424 height 76
click at [541, 144] on h5 "ALI REHMAN - ID: poact_nisc94uvHIAk" at bounding box center [472, 158] width 424 height 76
copy h5 "poact_nisc94uvHIAk"
click at [350, 275] on input "alirehman857@gmail.com" at bounding box center [435, 259] width 290 height 32
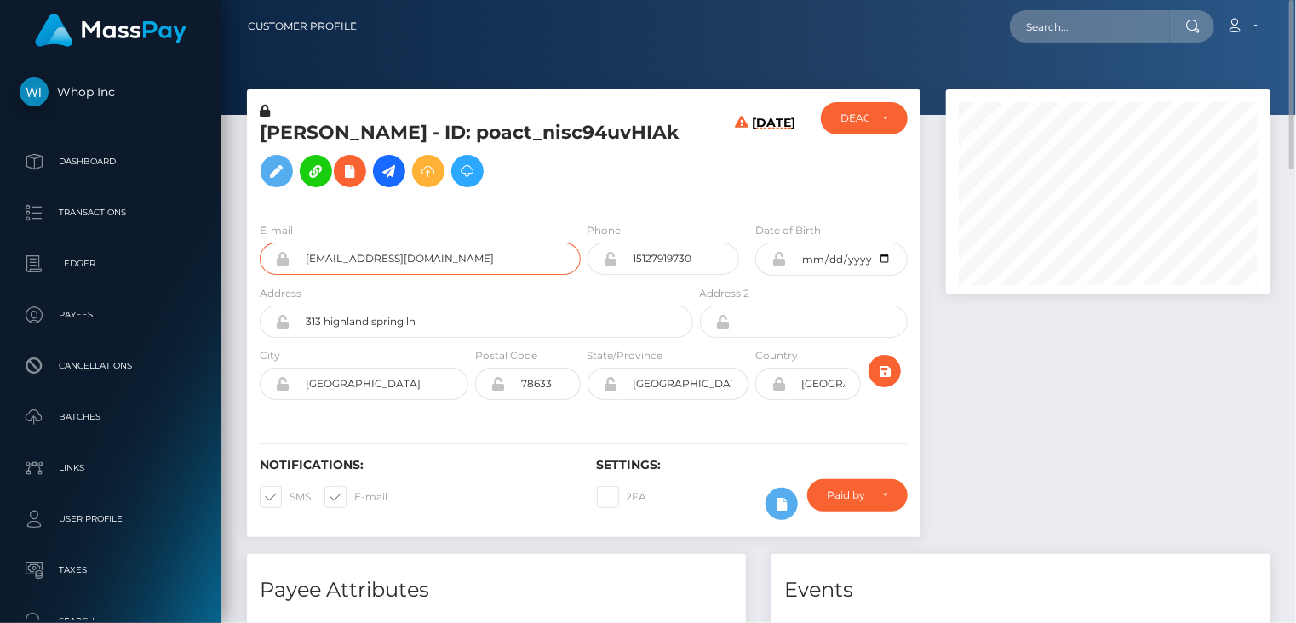
click at [347, 275] on input "alirehman857@gmail.com" at bounding box center [435, 259] width 290 height 32
click at [573, 145] on h5 "ALI REHMAN - ID: poact_nisc94uvHIAk" at bounding box center [472, 158] width 424 height 76
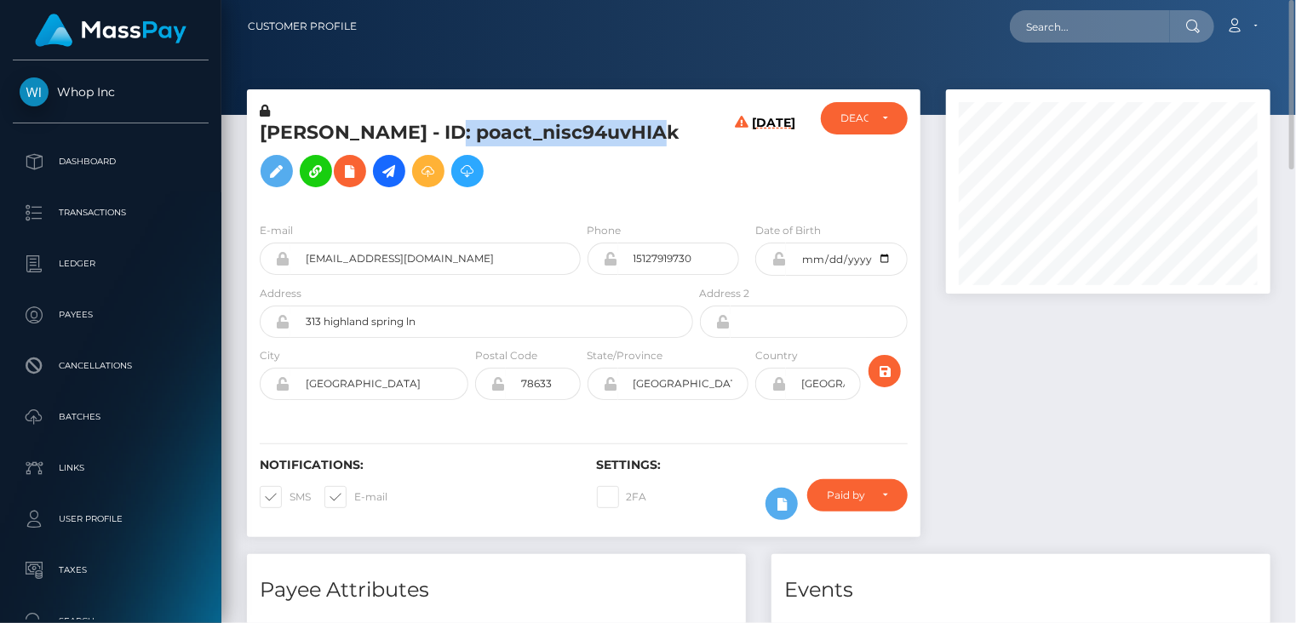
click at [573, 145] on h5 "ALI REHMAN - ID: poact_nisc94uvHIAk" at bounding box center [472, 158] width 424 height 76
click at [560, 188] on h5 "ALI REHMAN - ID: poact_nisc94uvHIAk" at bounding box center [472, 158] width 424 height 76
click at [560, 151] on h5 "ALI REHMAN - ID: poact_nisc94uvHIAk" at bounding box center [472, 158] width 424 height 76
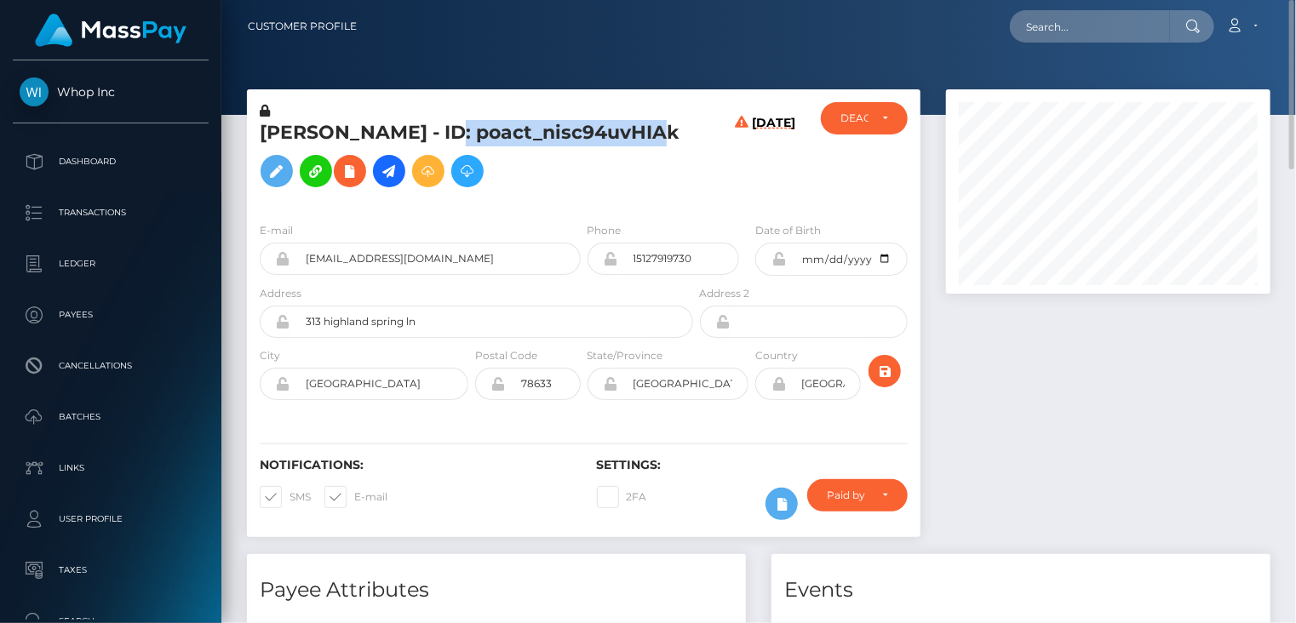
copy h5 "poact_nisc94uvHIAk"
click at [340, 182] on icon at bounding box center [350, 171] width 20 height 21
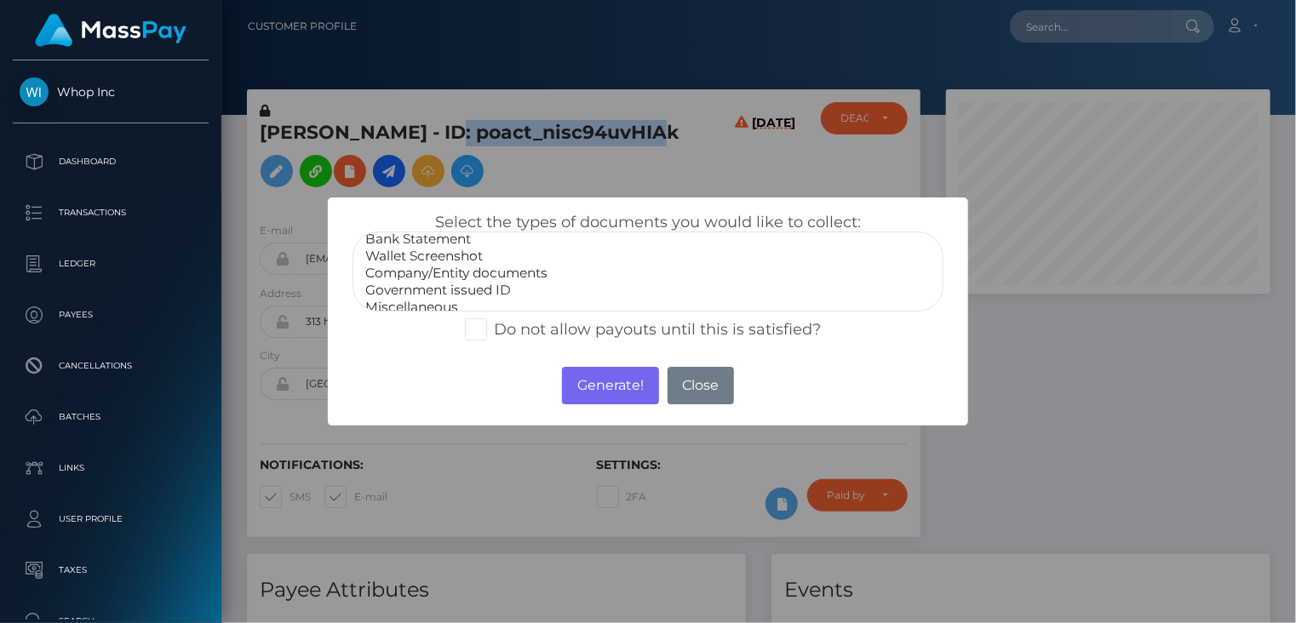
scroll to position [34, 0]
select select "Government issued ID"
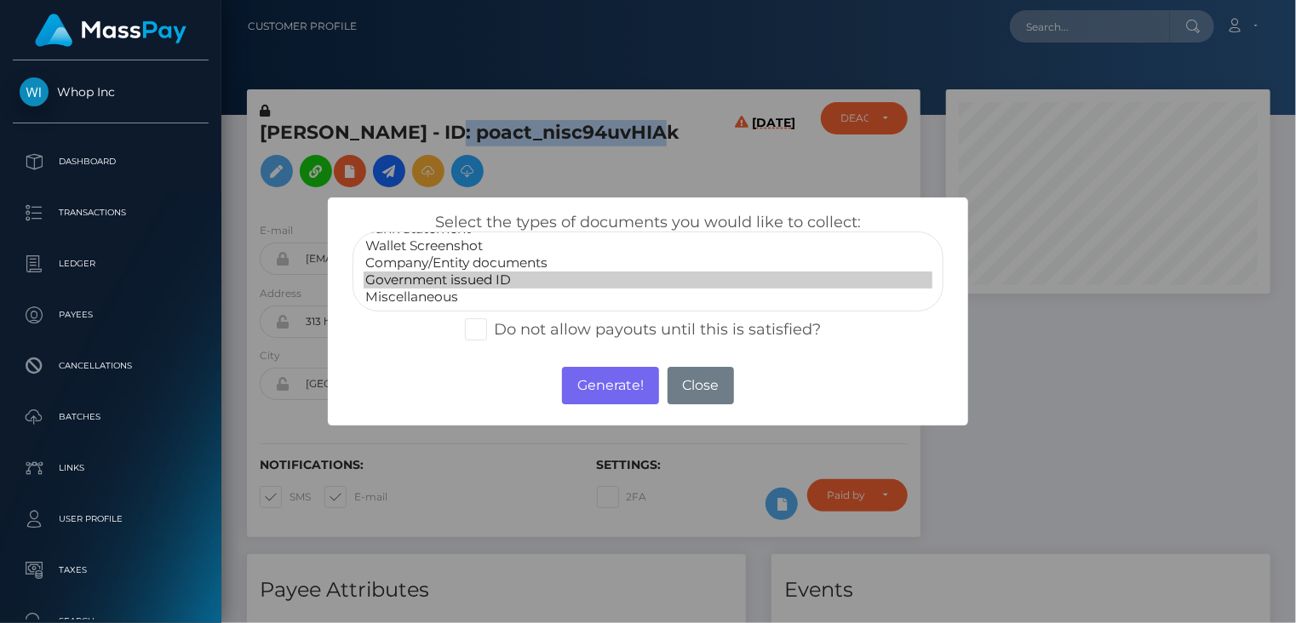
click at [501, 274] on option "Government issued ID" at bounding box center [649, 280] width 570 height 17
click at [598, 379] on button "Generate!" at bounding box center [610, 385] width 96 height 37
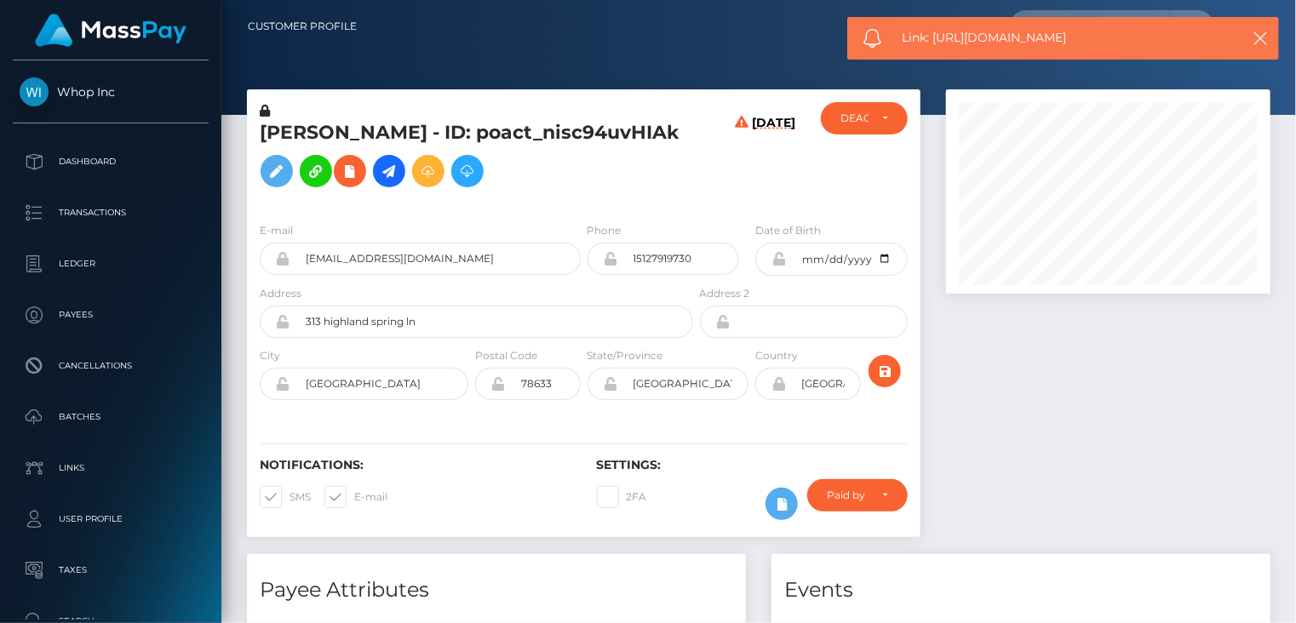
click at [1015, 42] on span "Link: https://l.maspay.io/fg8Vi" at bounding box center [1063, 38] width 320 height 18
copy span "Link: https://l.maspay.io/fg8Vi"
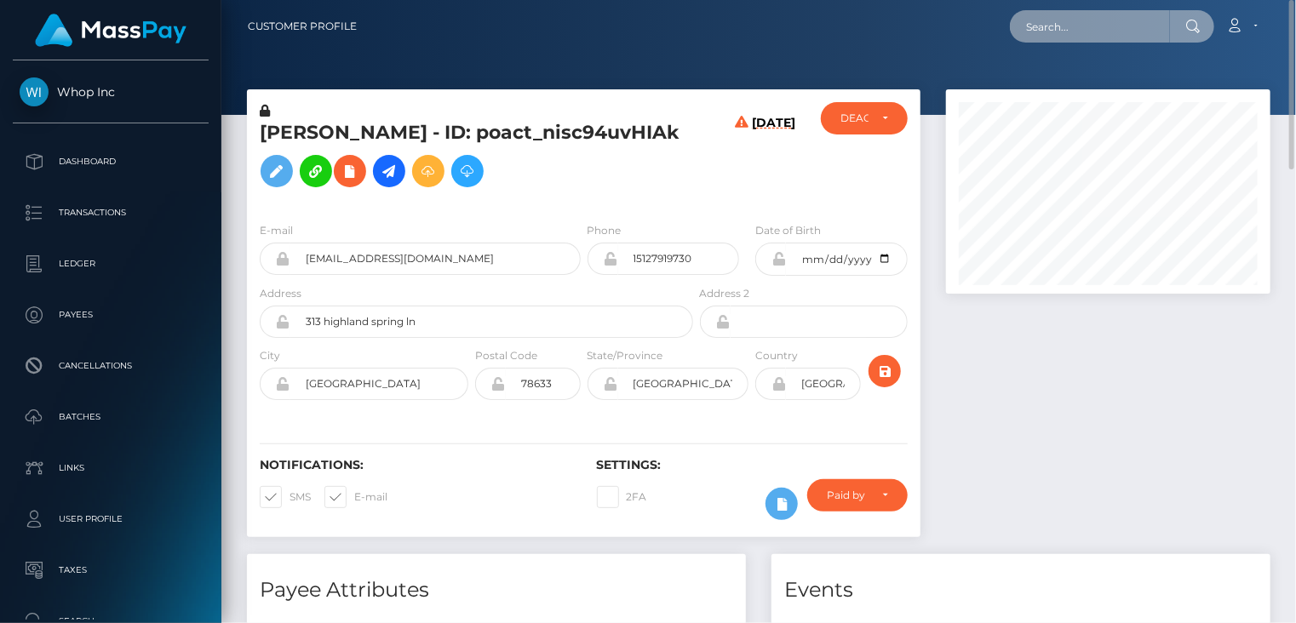
click at [1076, 29] on input "text" at bounding box center [1090, 26] width 160 height 32
paste input "poact_pnxj2EZrnn8z"
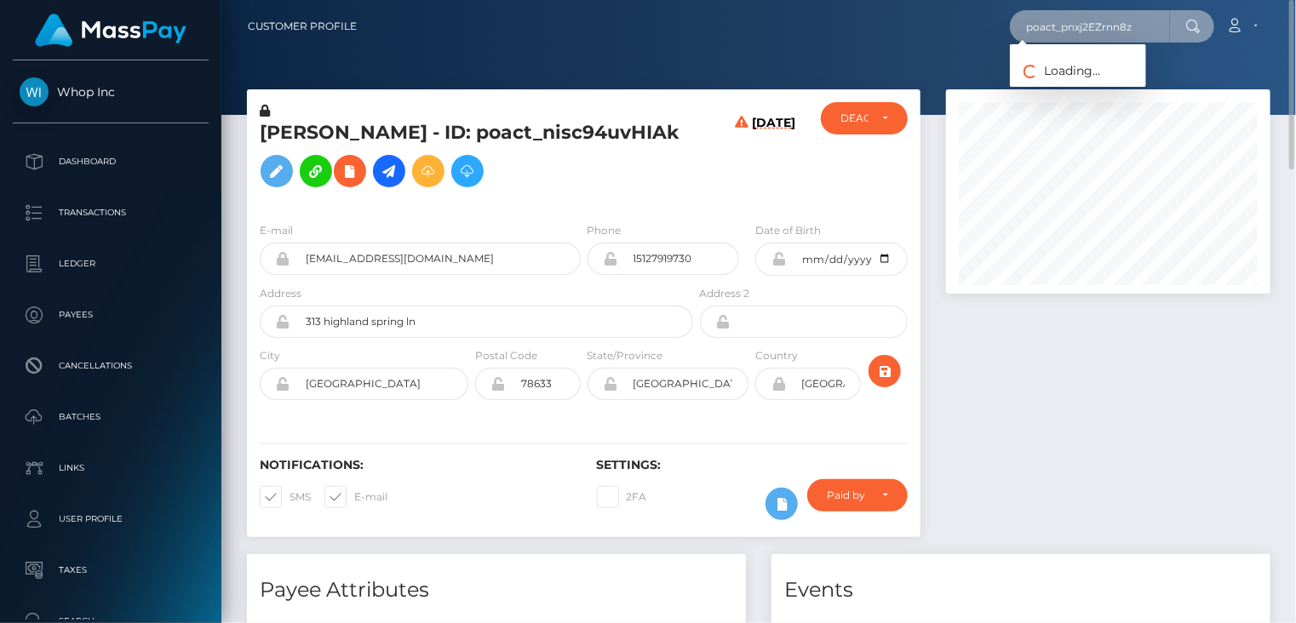
type input "poact_pnxj2EZrnn8z"
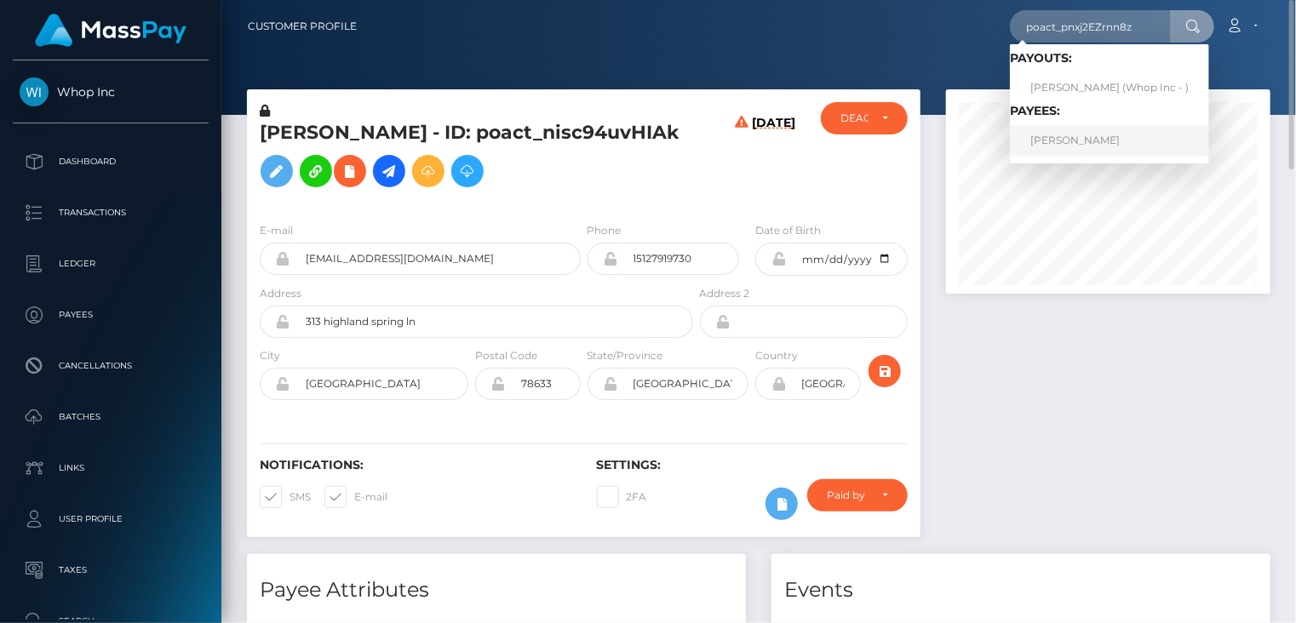
click at [1066, 141] on link "VEACESLAV CREȚU" at bounding box center [1109, 141] width 199 height 32
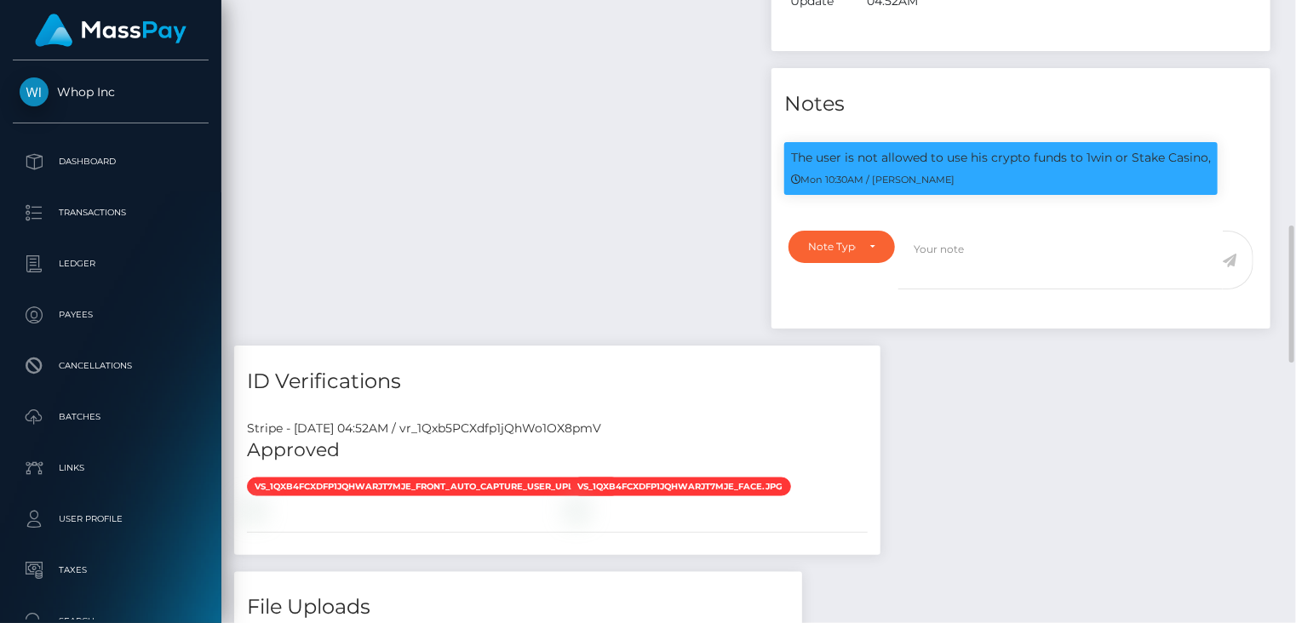
scroll to position [204, 324]
drag, startPoint x: 1067, startPoint y: 209, endPoint x: 1205, endPoint y: 207, distance: 138.0
click at [1205, 167] on p "The user is not allowed to use his crypto funds to 1win or Stake Casino," at bounding box center [1001, 158] width 420 height 18
copy p "to 1win or Stake Casino"
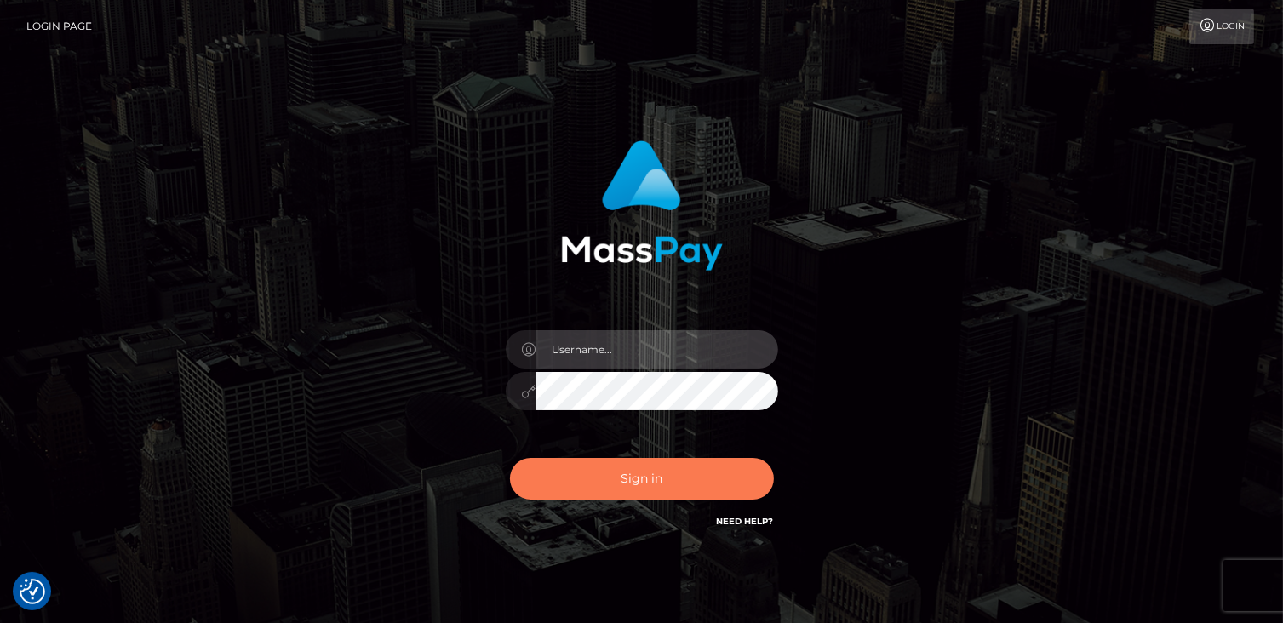
type input "catalinad"
click at [678, 485] on button "Sign in" at bounding box center [642, 479] width 264 height 42
type input "catalinad"
click at [677, 488] on button "Sign in" at bounding box center [642, 479] width 264 height 42
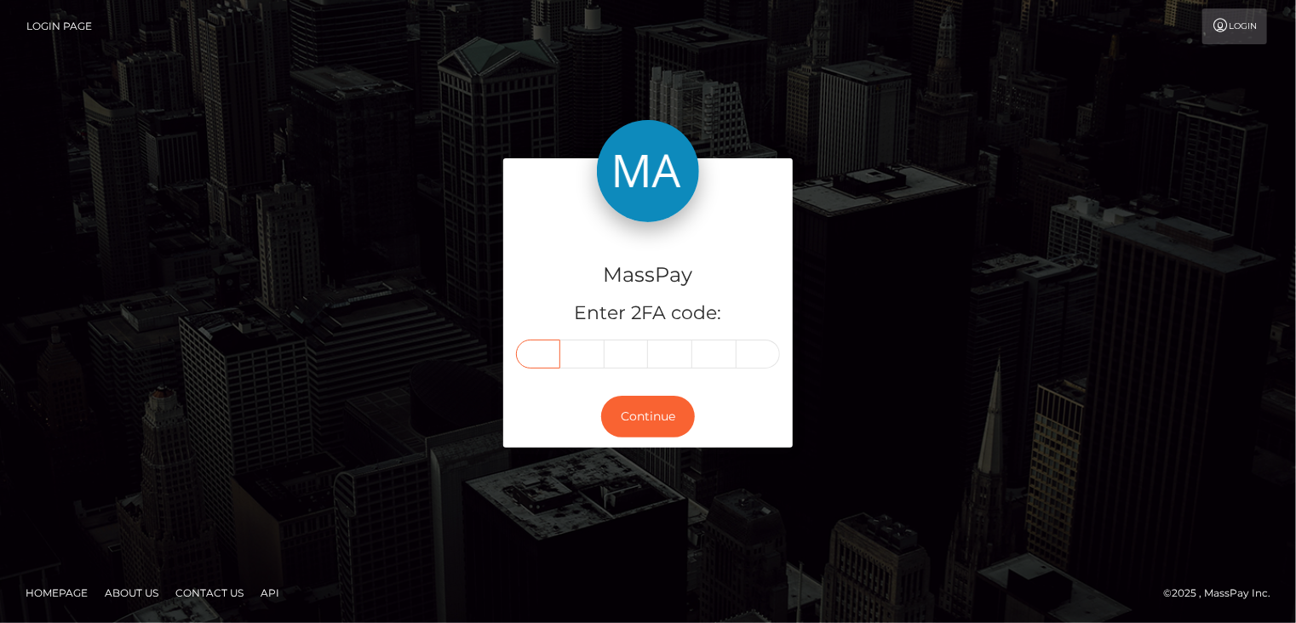
click at [546, 351] on input "text" at bounding box center [538, 354] width 44 height 29
type input "8"
type input "0"
type input "3"
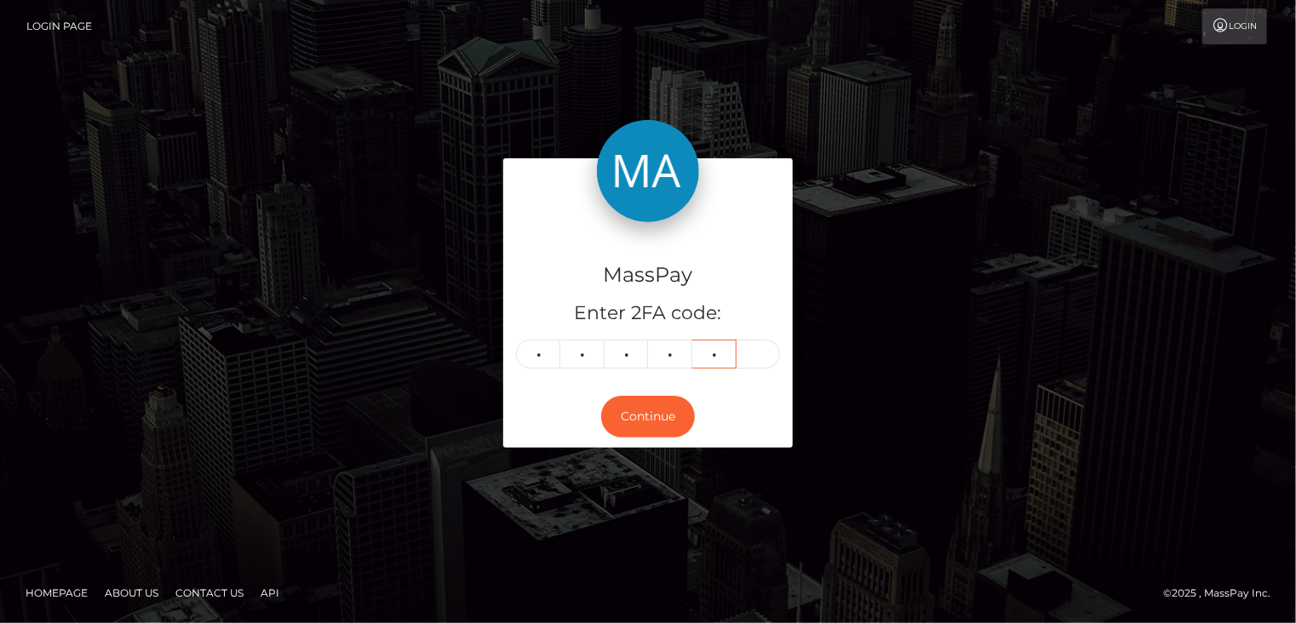
type input "0"
type input "3"
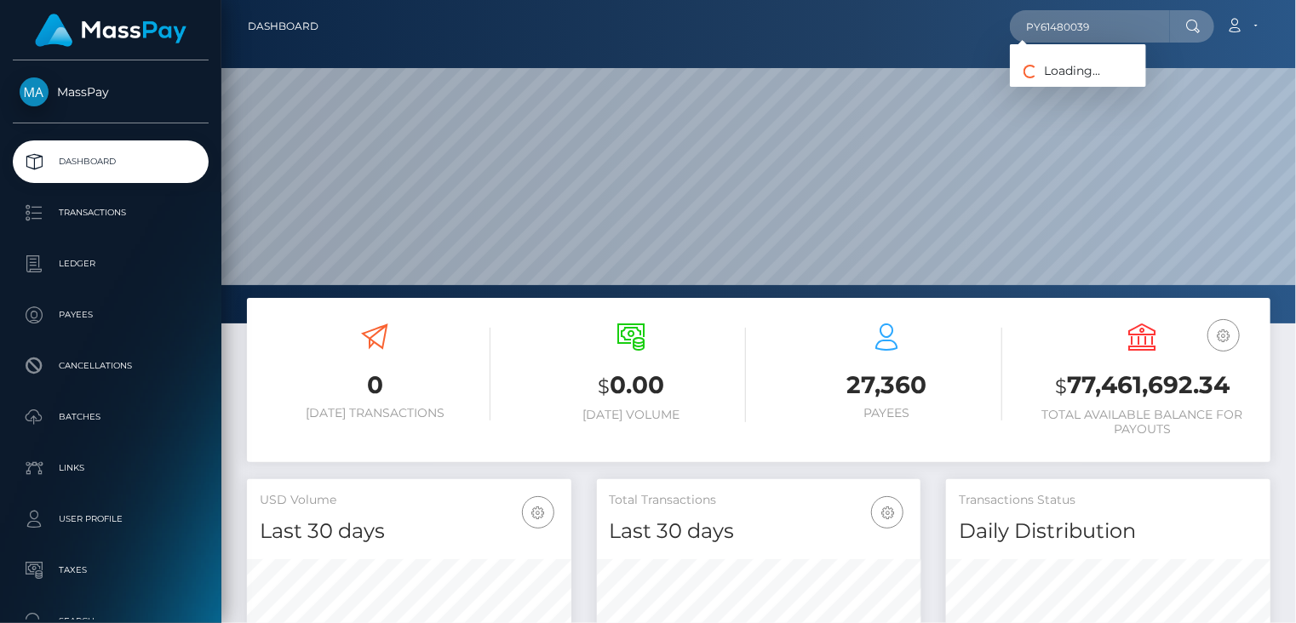
scroll to position [301, 324]
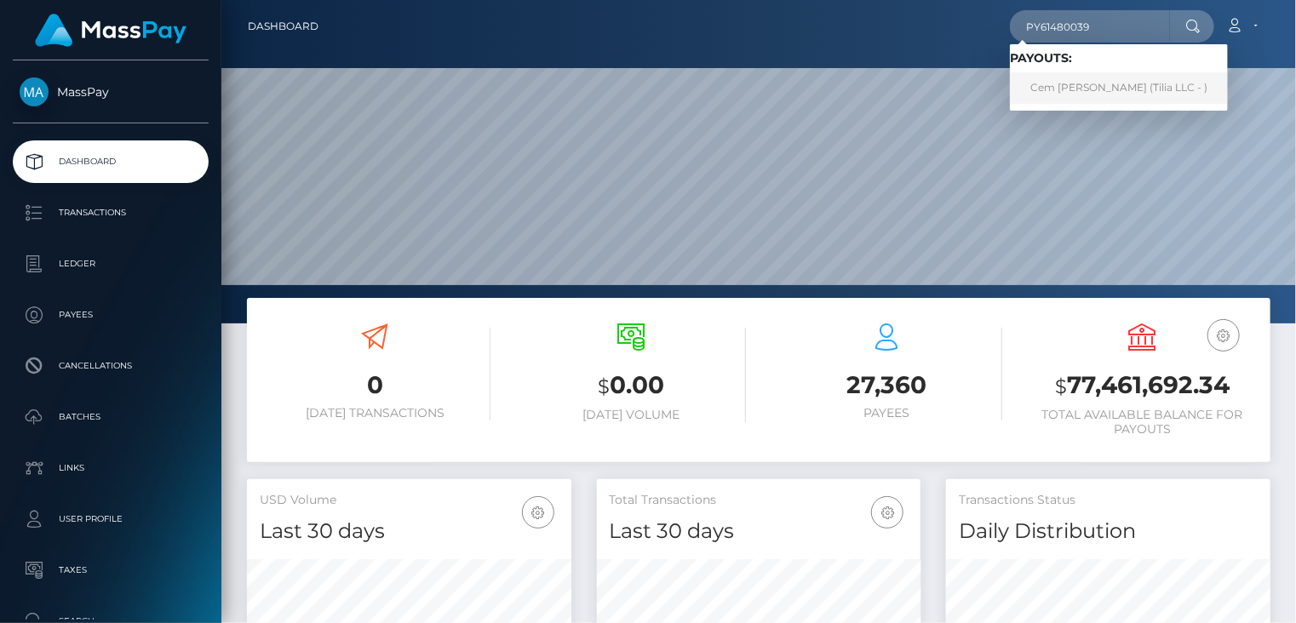
click at [1065, 89] on link "Cem Süer (Tilia LLC - )" at bounding box center [1119, 88] width 218 height 32
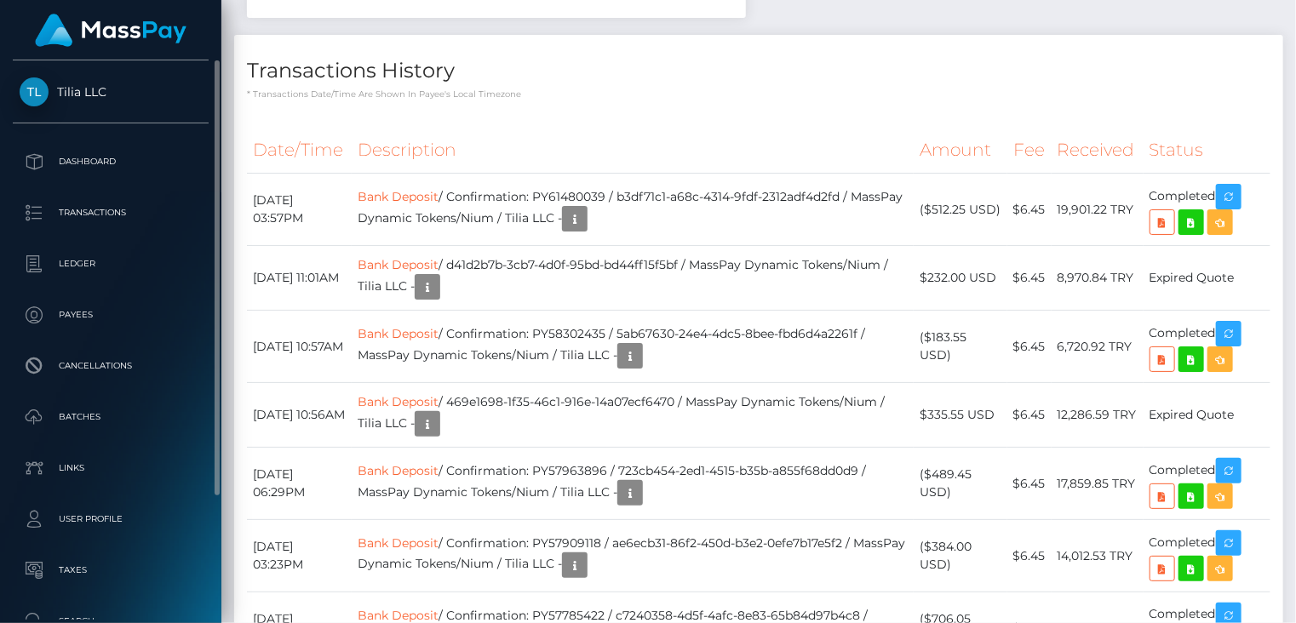
scroll to position [204, 324]
click at [759, 127] on th "Description" at bounding box center [633, 150] width 562 height 47
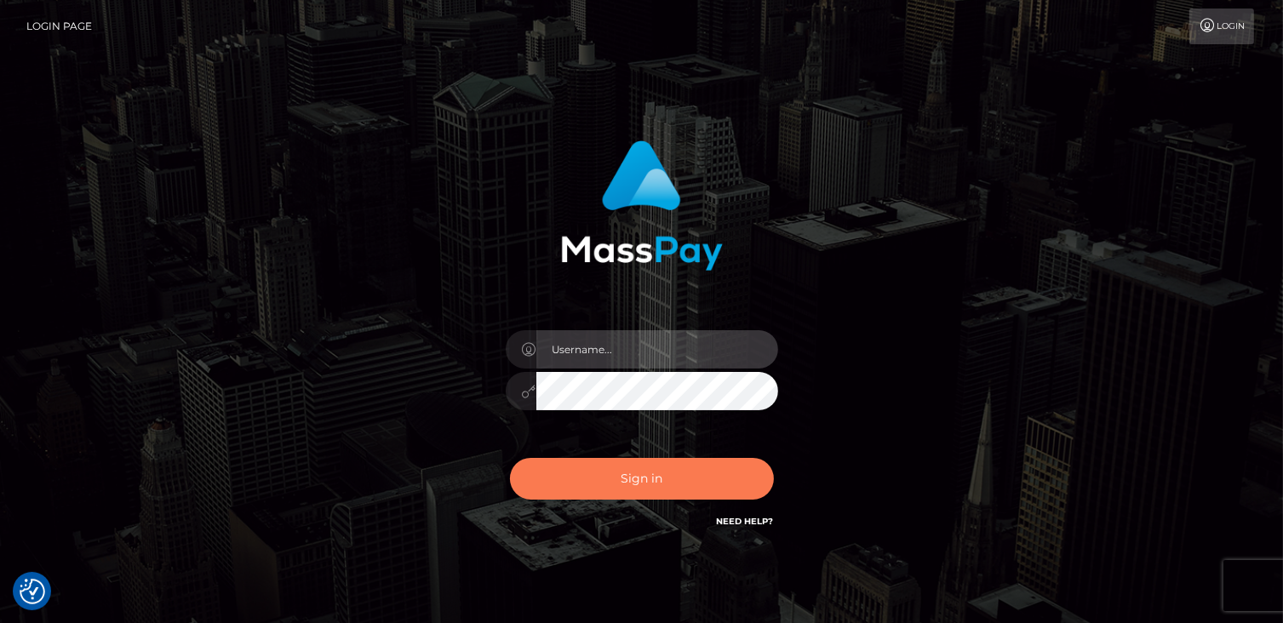
type input "catalinad"
click at [716, 471] on button "Sign in" at bounding box center [642, 479] width 264 height 42
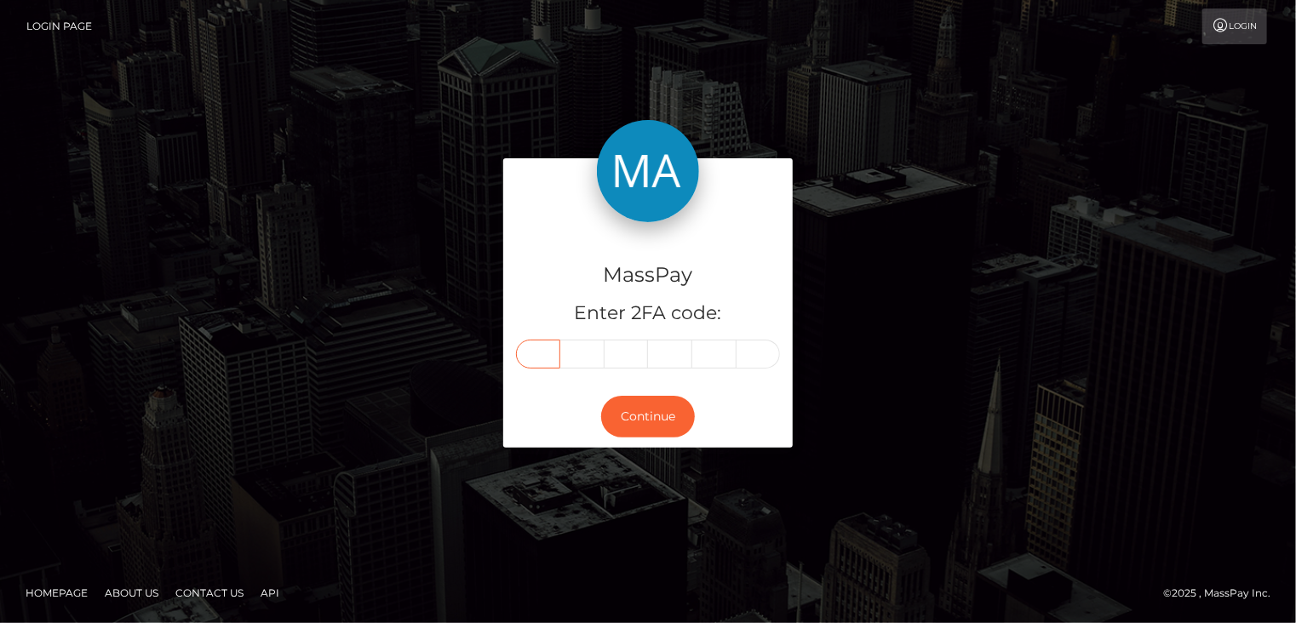
click at [548, 347] on input "text" at bounding box center [538, 354] width 44 height 29
type input "8"
type input "9"
type input "2"
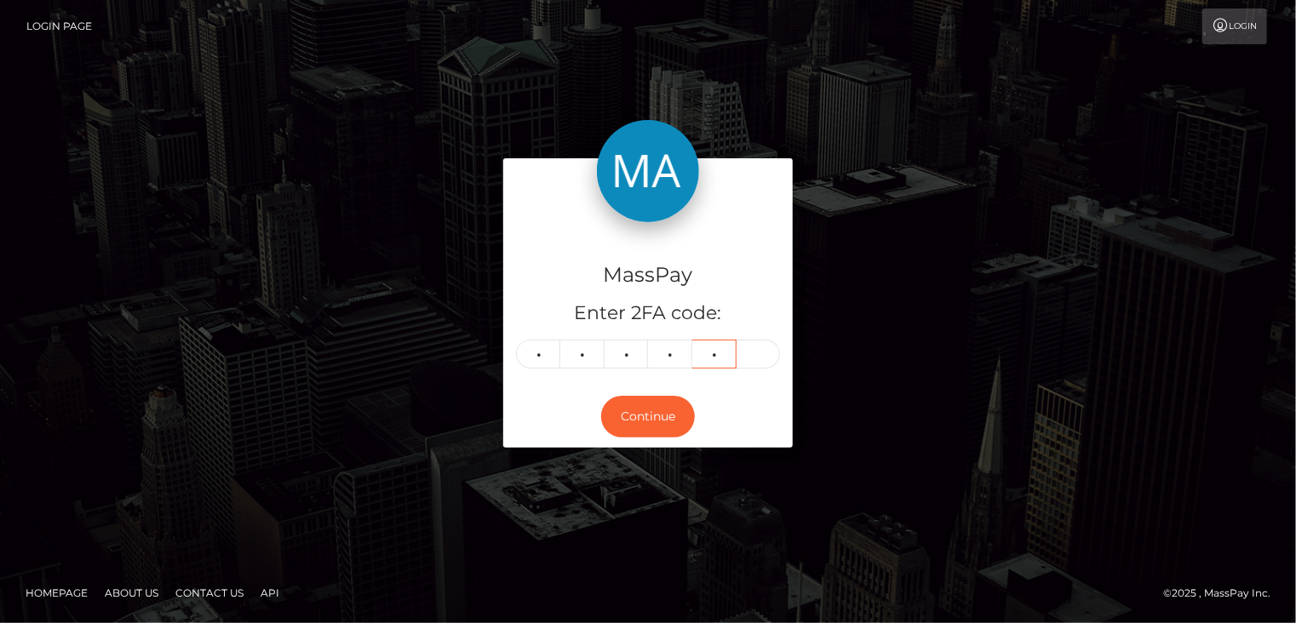
type input "6"
type input "0"
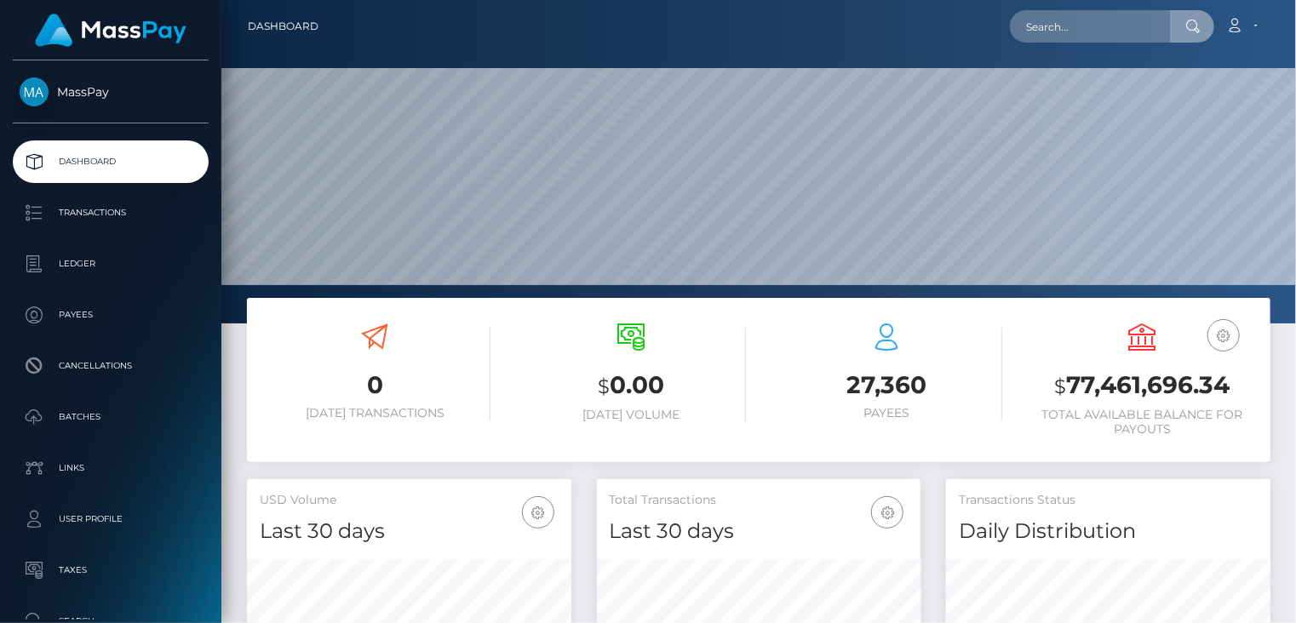
scroll to position [301, 324]
drag, startPoint x: 1158, startPoint y: 24, endPoint x: 984, endPoint y: 27, distance: 173.7
click at [984, 27] on div "pout_1a4iUMrrf0ZSW Loading... Loading... Account Edit Profile Logout" at bounding box center [801, 27] width 938 height 36
paste input "wdrl_bjtv9uxJ93y8B"
drag, startPoint x: 1155, startPoint y: 21, endPoint x: 989, endPoint y: 25, distance: 166.1
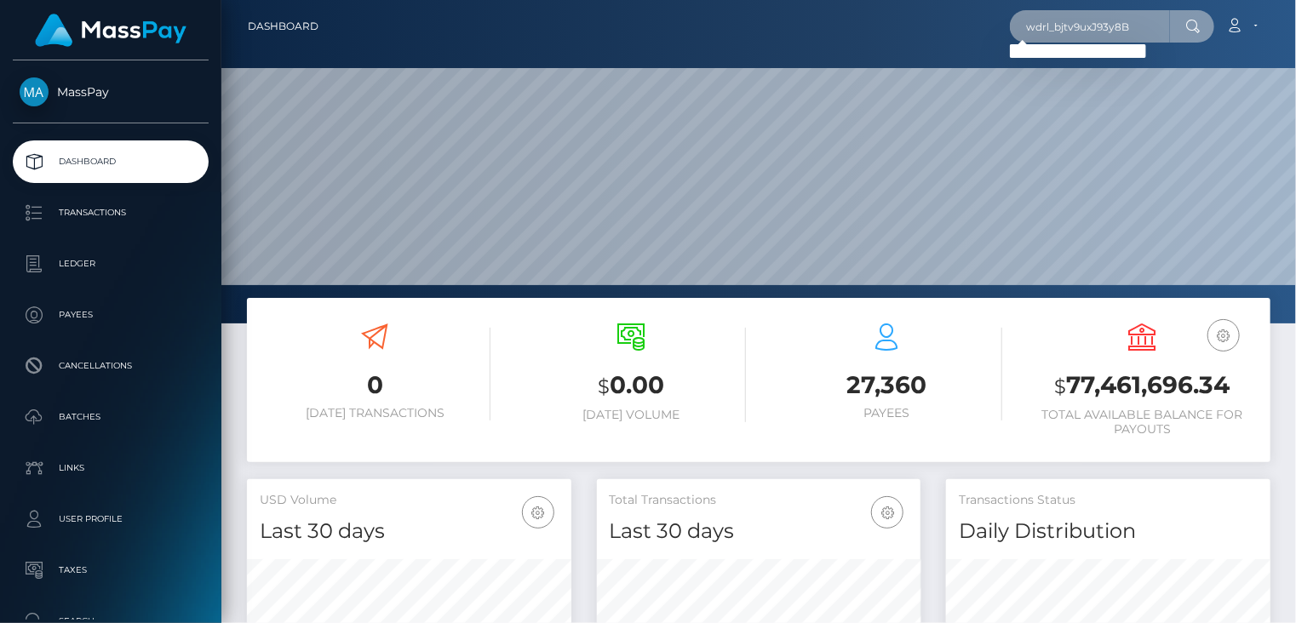
click at [989, 25] on div "wdrl_bjtv9uxJ93y8B Loading... Loading... Account Edit Profile Logout" at bounding box center [801, 27] width 938 height 36
paste input "c47e8f9a-6824-11f0-a026-06178c1a380f"
type input "c47e8f9a-6824-11f0-a026-06178c1a380f"
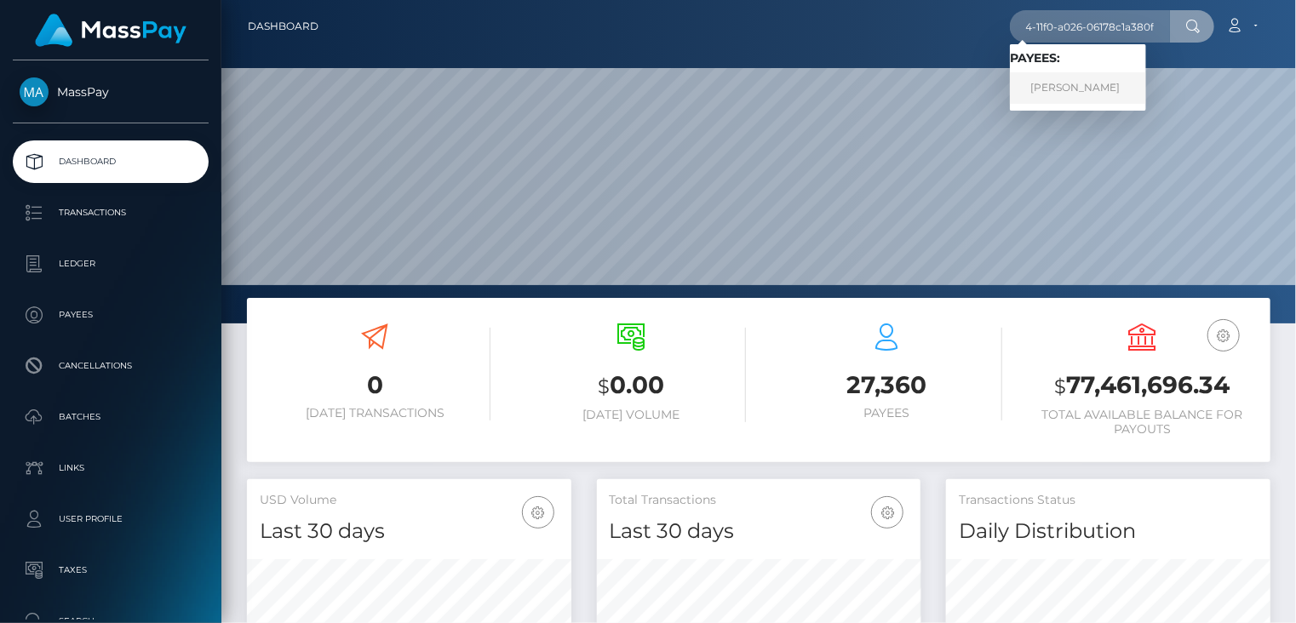
scroll to position [0, 0]
click at [1089, 96] on link "JOHN BROWDY" at bounding box center [1078, 88] width 136 height 32
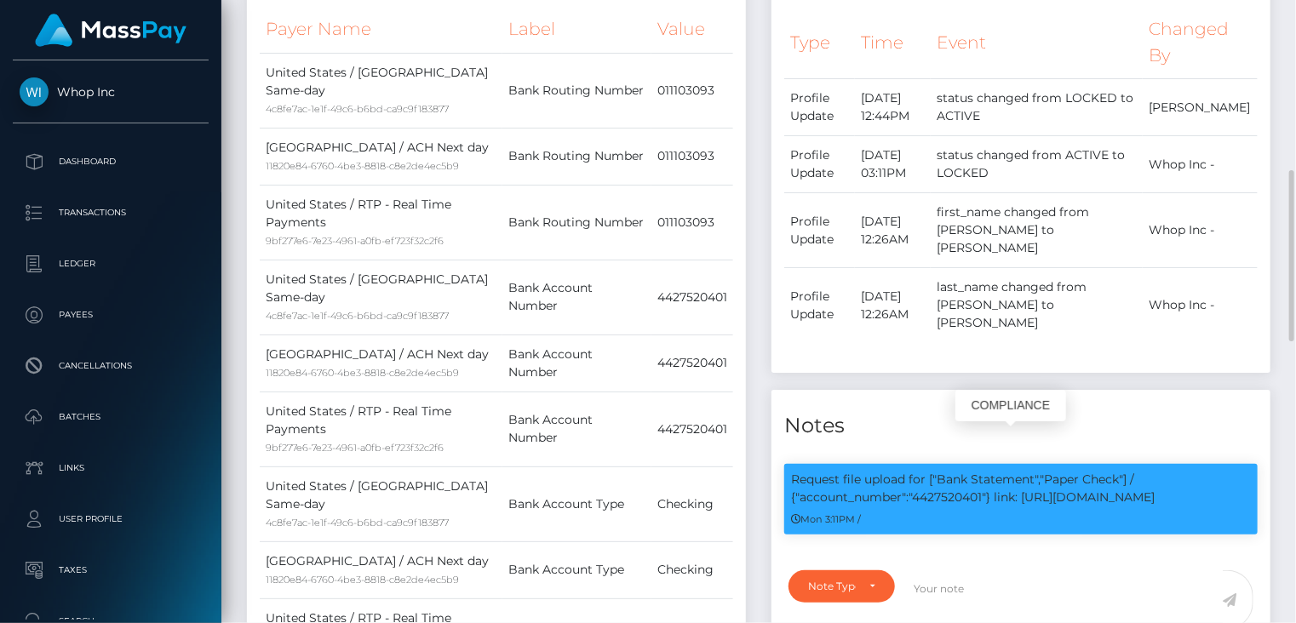
click at [938, 471] on p "Request file upload for ["Bank Statement","Paper Check"] / {"account_number":"4…" at bounding box center [1021, 489] width 460 height 36
copy p "4427520401"
drag, startPoint x: 1024, startPoint y: 464, endPoint x: 1179, endPoint y: 457, distance: 155.1
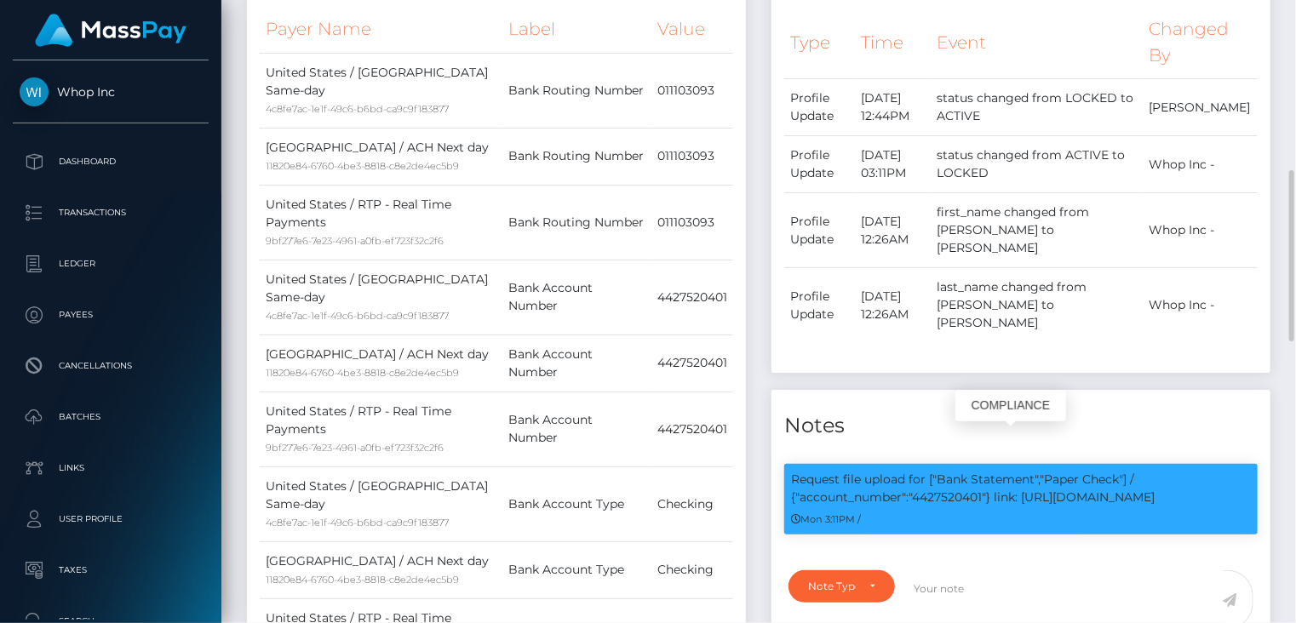
click at [1179, 471] on p "Request file upload for ["Bank Statement","Paper Check"] / {"account_number":"4…" at bounding box center [1021, 489] width 460 height 36
copy p "https://l.maspay.io/ngMoR"
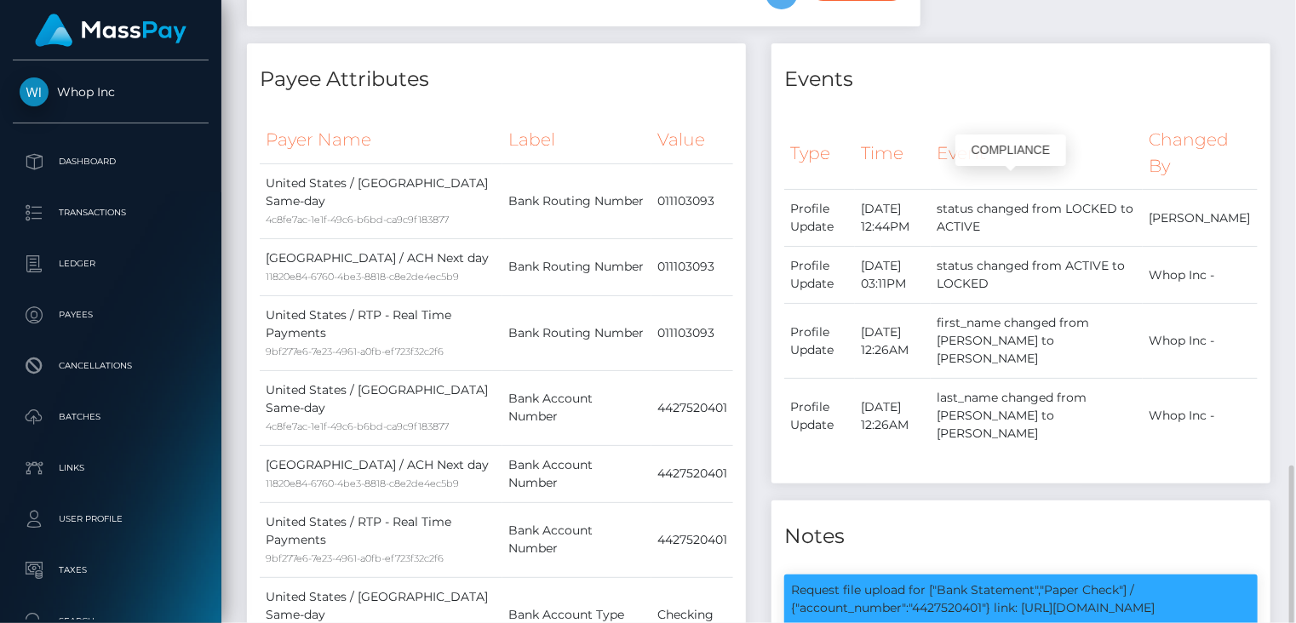
scroll to position [1277, 0]
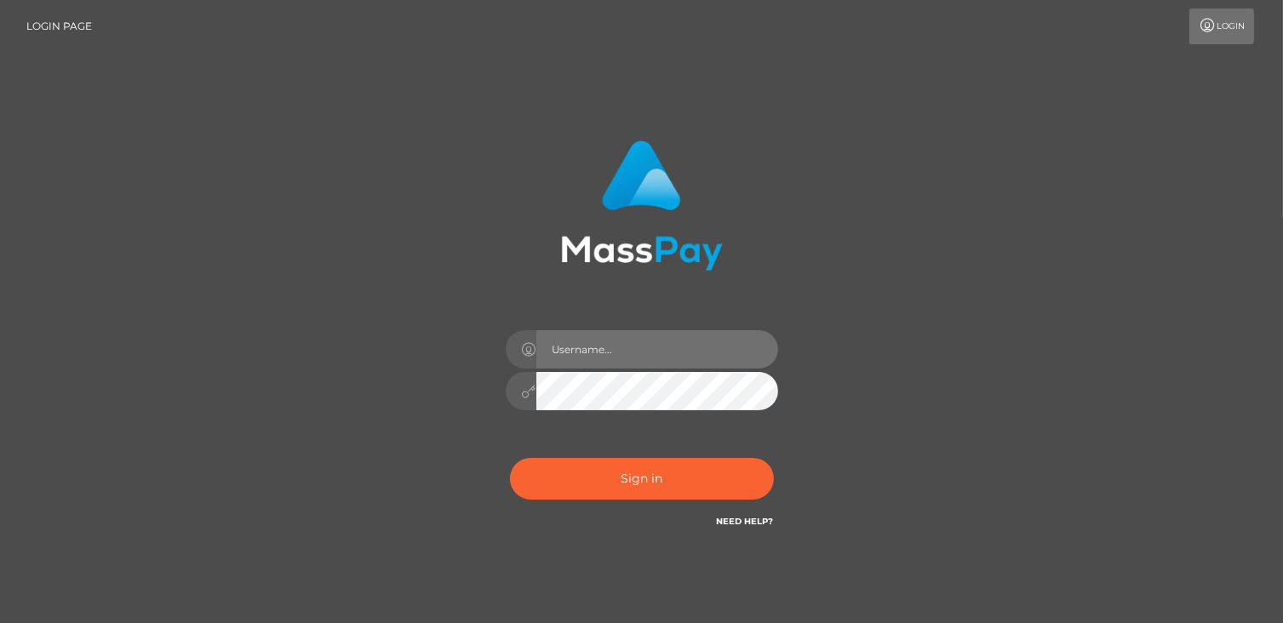
type input "catalinad"
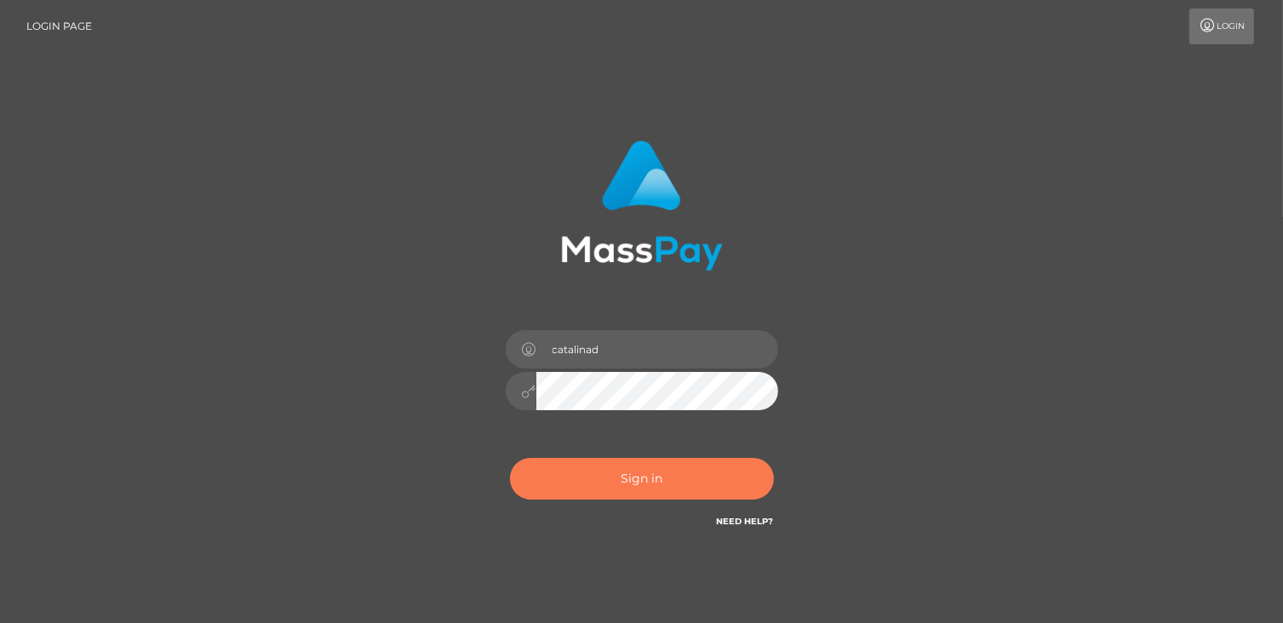
click at [651, 491] on button "Sign in" at bounding box center [642, 479] width 264 height 42
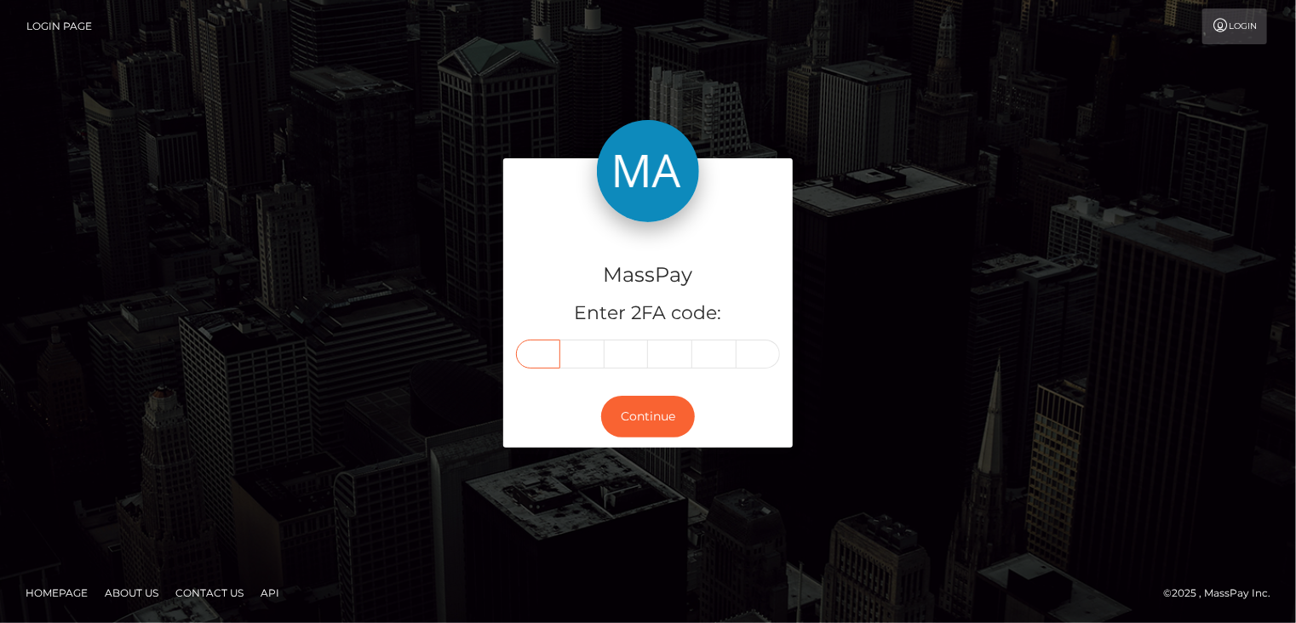
click at [548, 353] on input "text" at bounding box center [538, 354] width 44 height 29
type input "1"
type input "0"
type input "1"
type input "3"
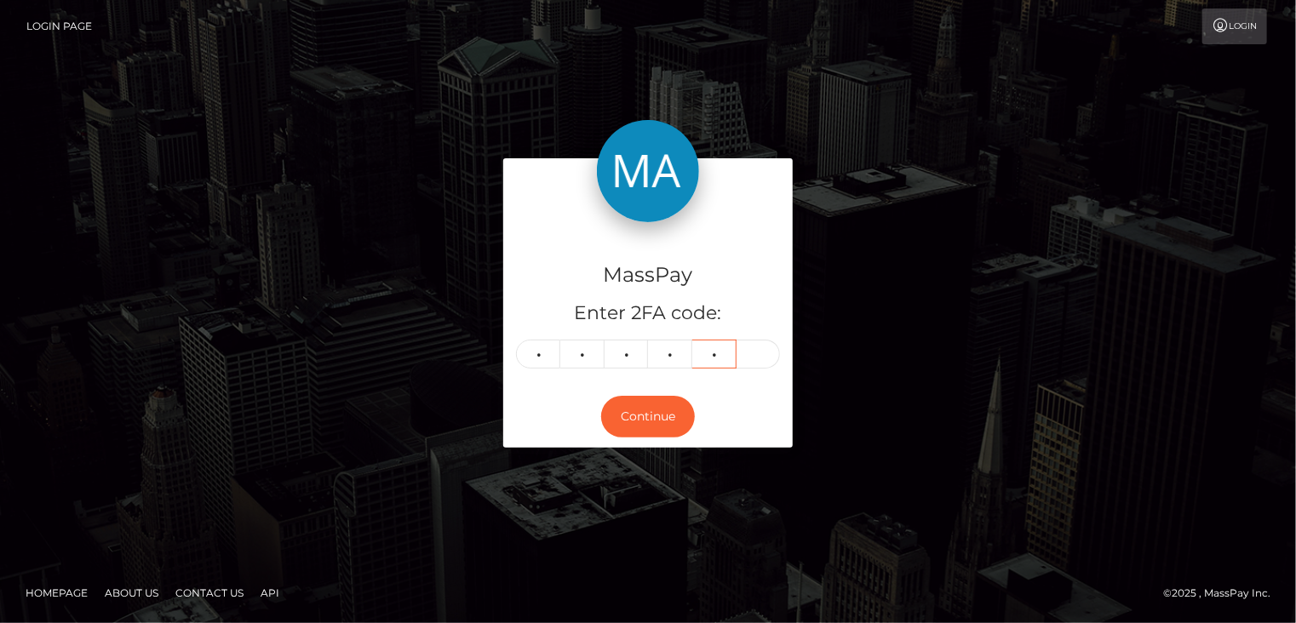
type input "7"
type input "5"
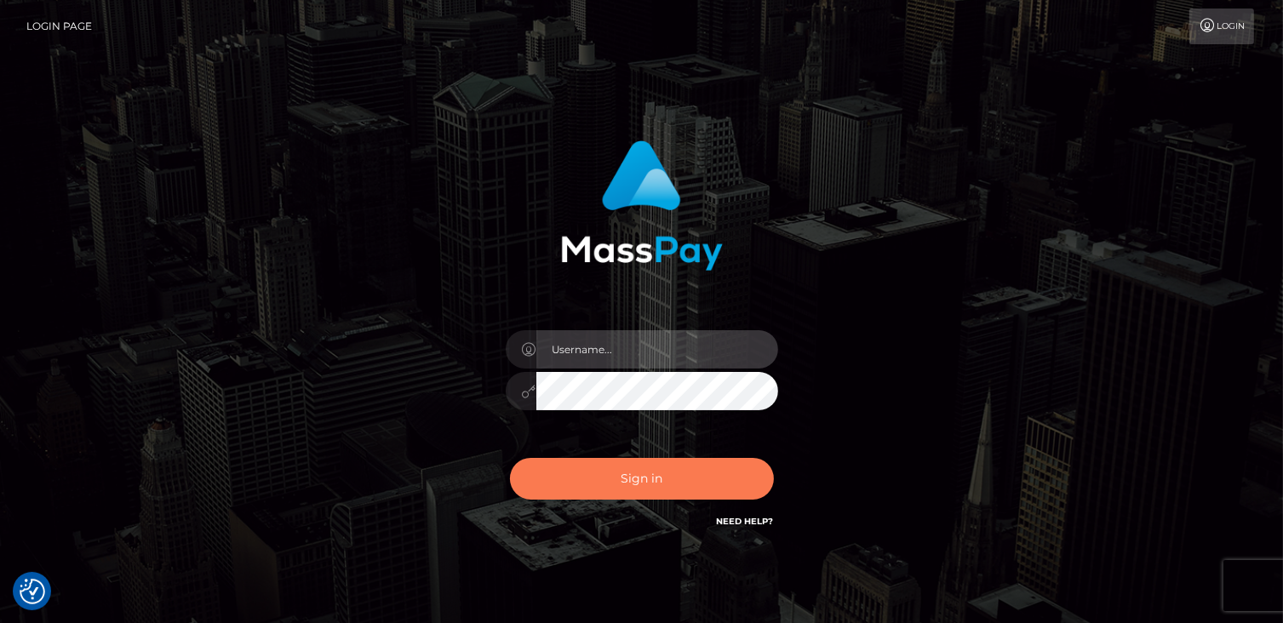
type input "catalinad"
click at [661, 488] on button "Sign in" at bounding box center [642, 479] width 264 height 42
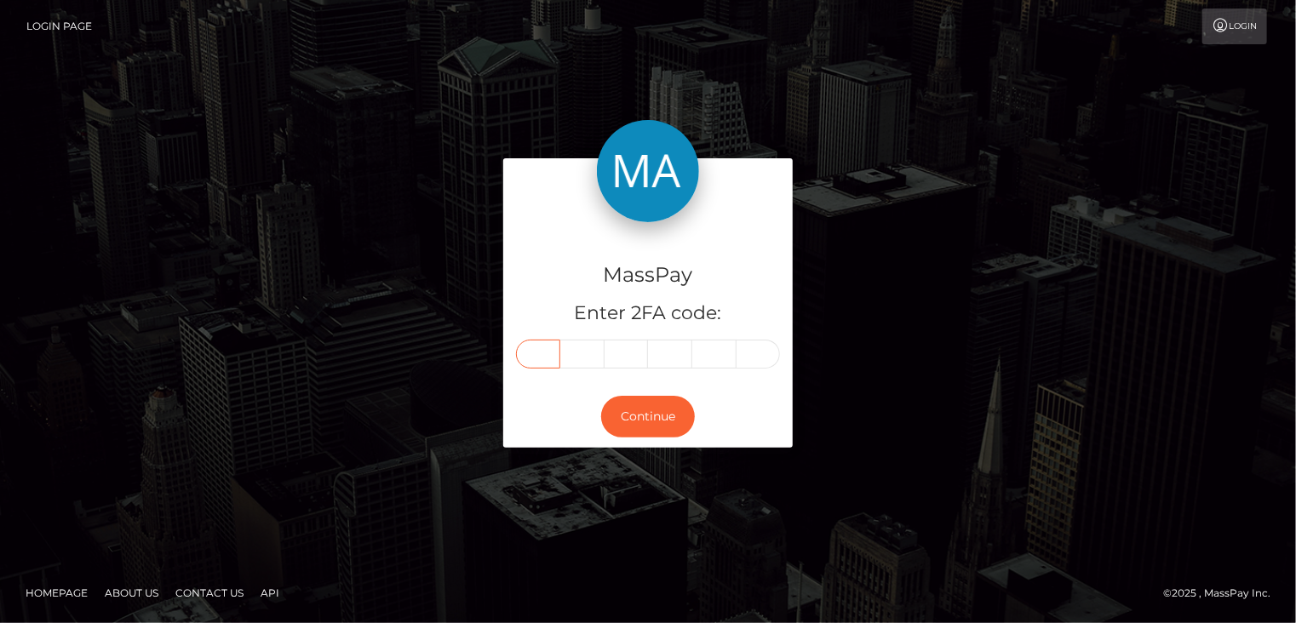
click at [536, 348] on input "text" at bounding box center [538, 354] width 44 height 29
type input "1"
type input "0"
type input "1"
type input "3"
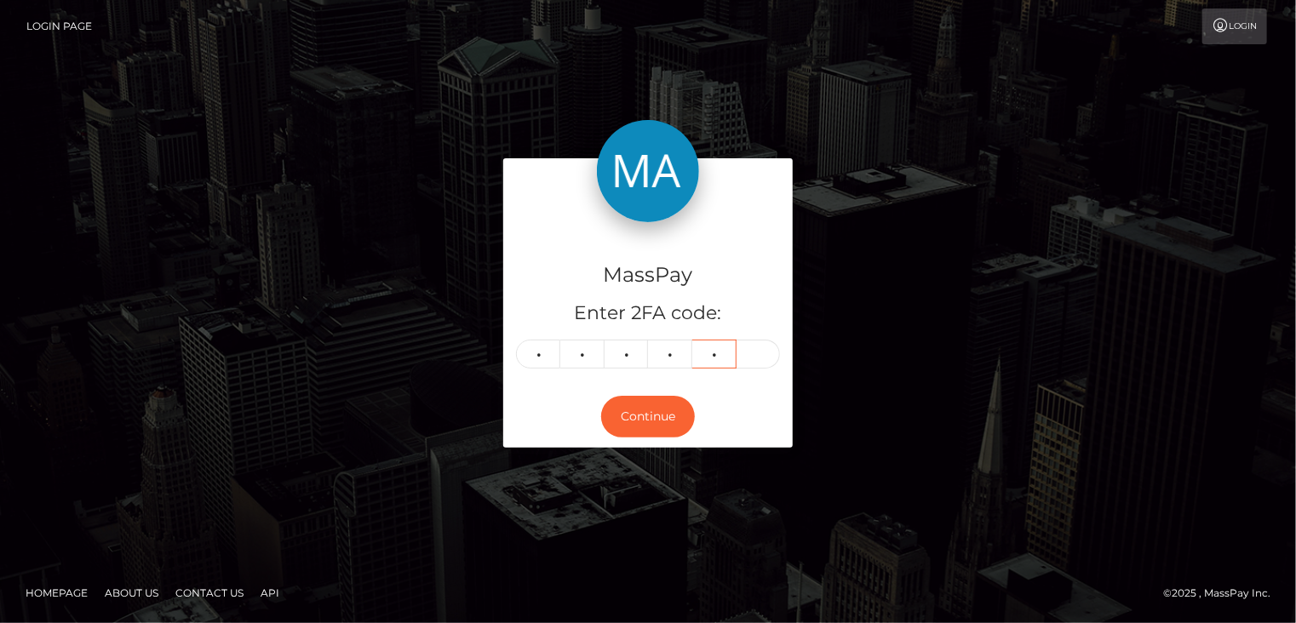
type input "7"
type input "5"
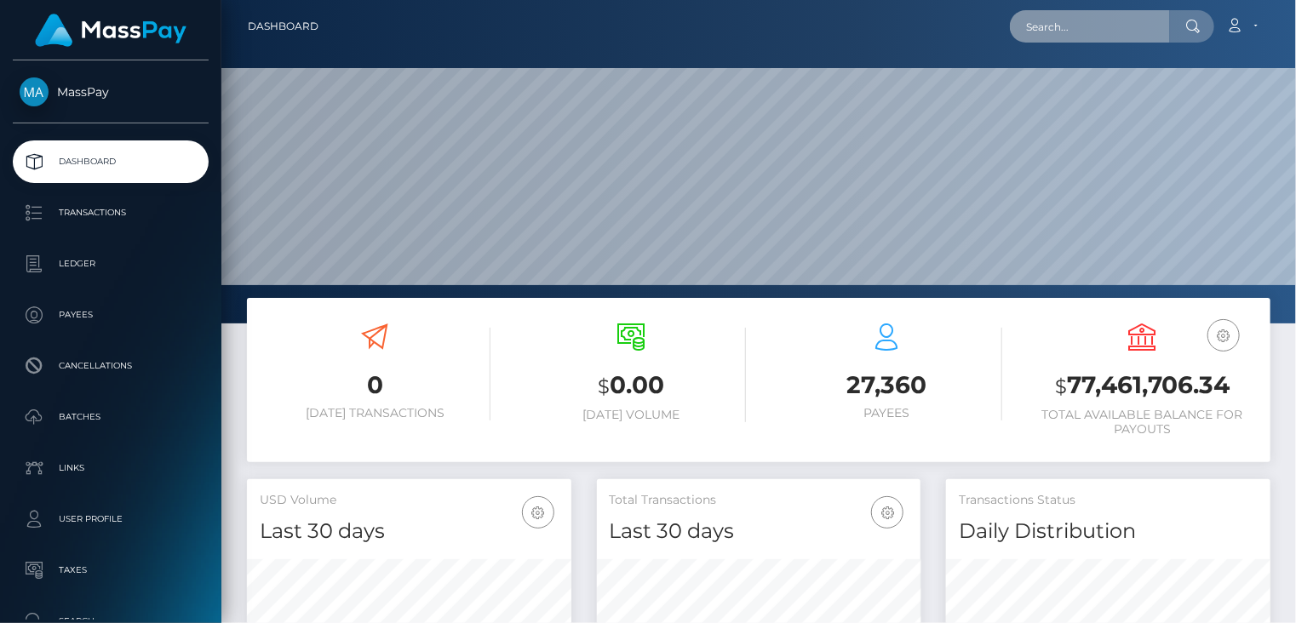
click at [1046, 32] on input "text" at bounding box center [1090, 26] width 160 height 32
paste input "[PERSON_NAME][EMAIL_ADDRESS][DOMAIN_NAME]"
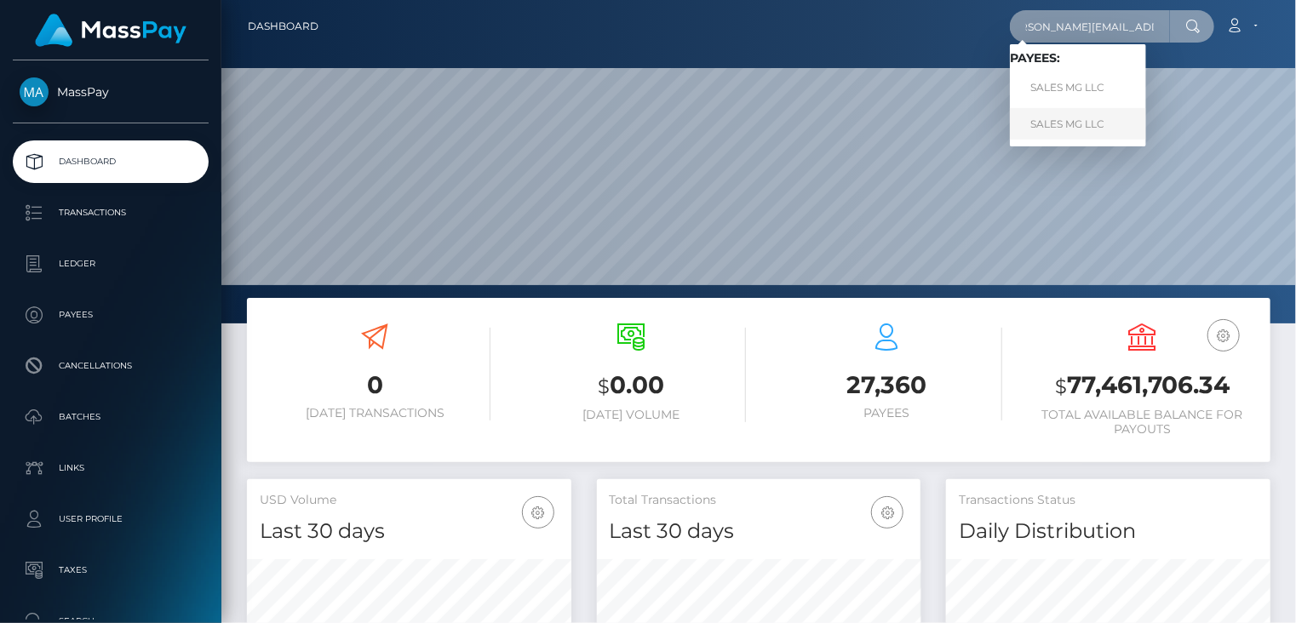
type input "[PERSON_NAME][EMAIL_ADDRESS][DOMAIN_NAME]"
click at [1053, 129] on link "SALES MG LLC" at bounding box center [1078, 124] width 136 height 32
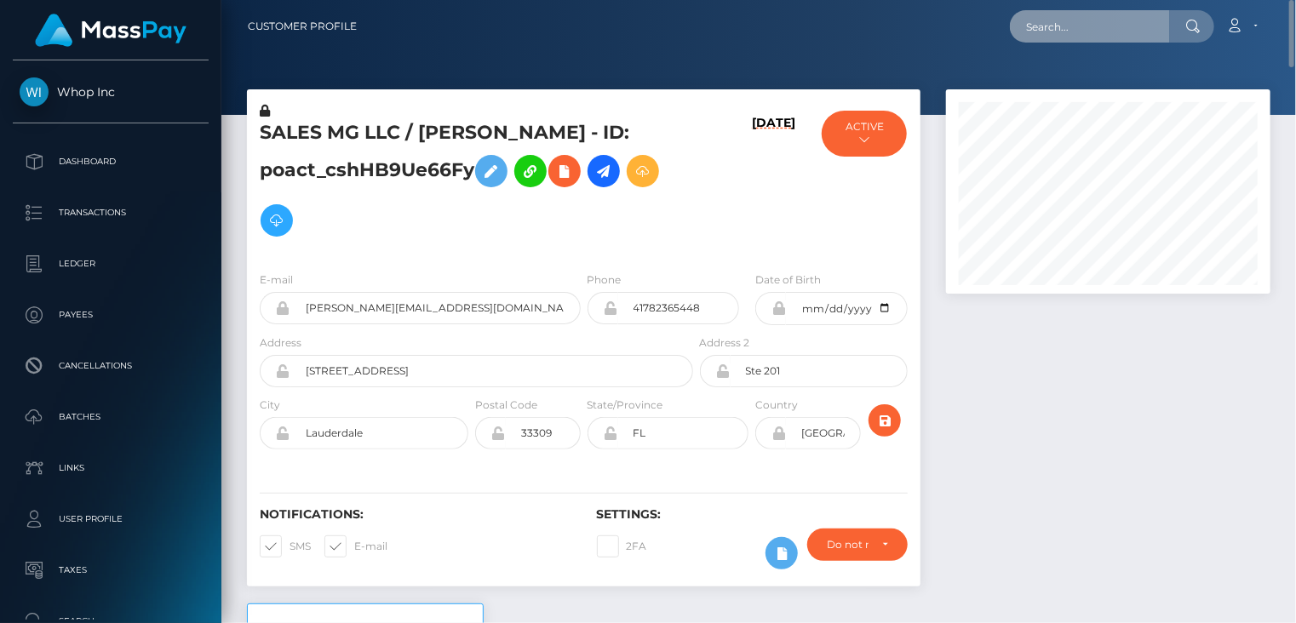
click at [1098, 21] on input "text" at bounding box center [1090, 26] width 160 height 32
paste input "Hello [PERSON_NAME],"
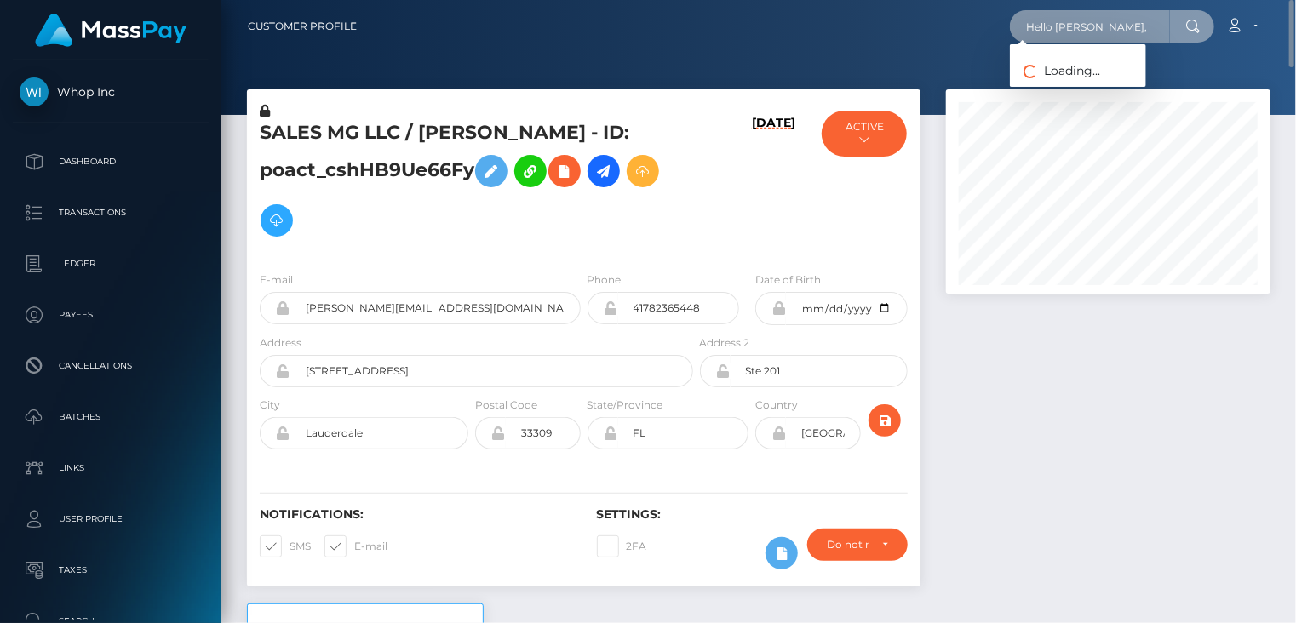
type input "Hello [PERSON_NAME],"
drag, startPoint x: 1093, startPoint y: 32, endPoint x: 1001, endPoint y: 38, distance: 92.2
click at [1001, 38] on div "Hello Max, Loading... Loading... Account Edit Profile Logout" at bounding box center [819, 27] width 899 height 36
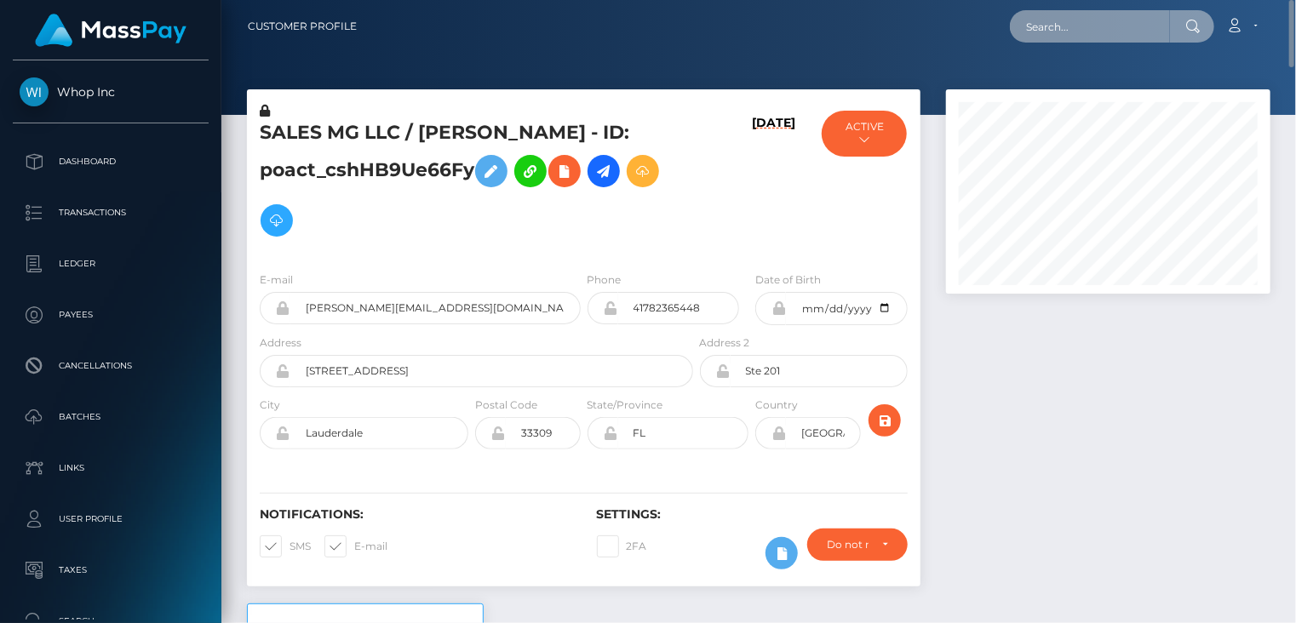
click at [1072, 38] on input "text" at bounding box center [1090, 26] width 160 height 32
paste input "[PERSON_NAME][EMAIL_ADDRESS][DOMAIN_NAME]"
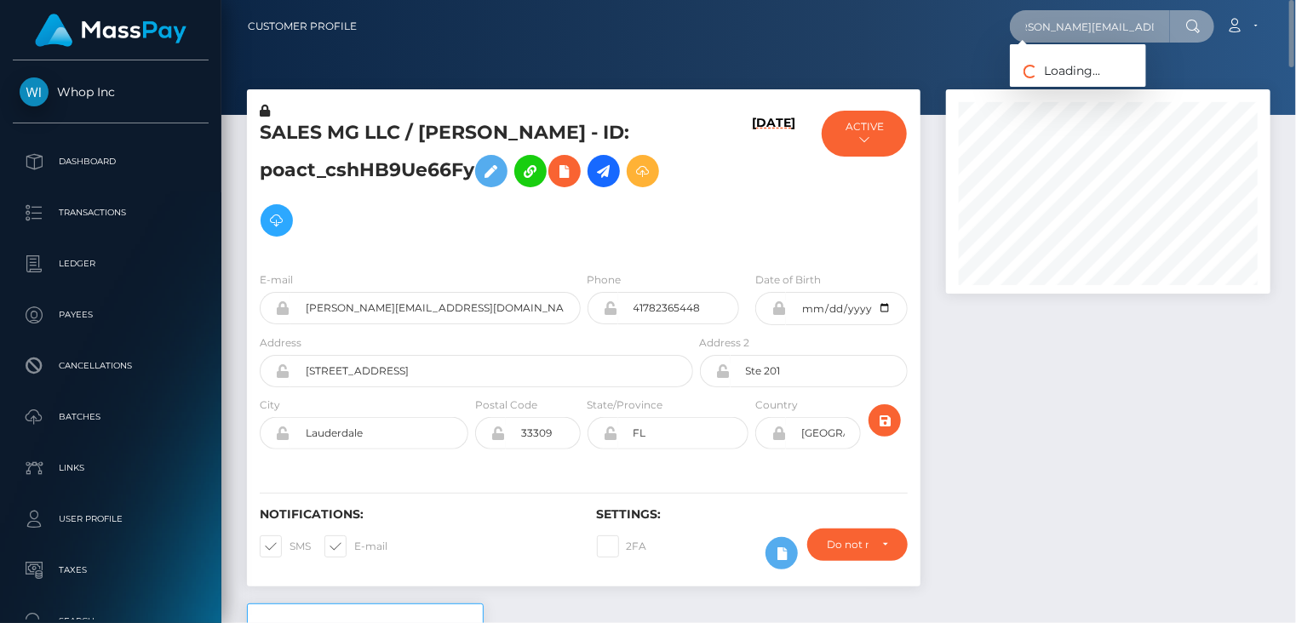
type input "[PERSON_NAME][EMAIL_ADDRESS][DOMAIN_NAME]"
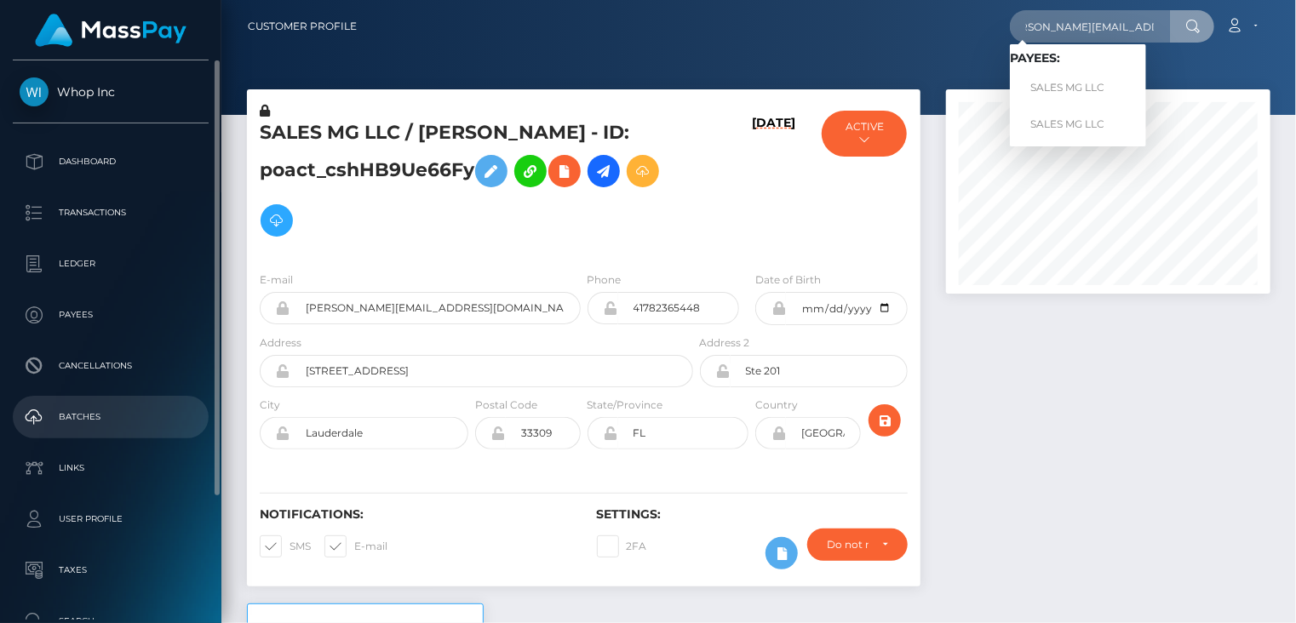
scroll to position [0, 0]
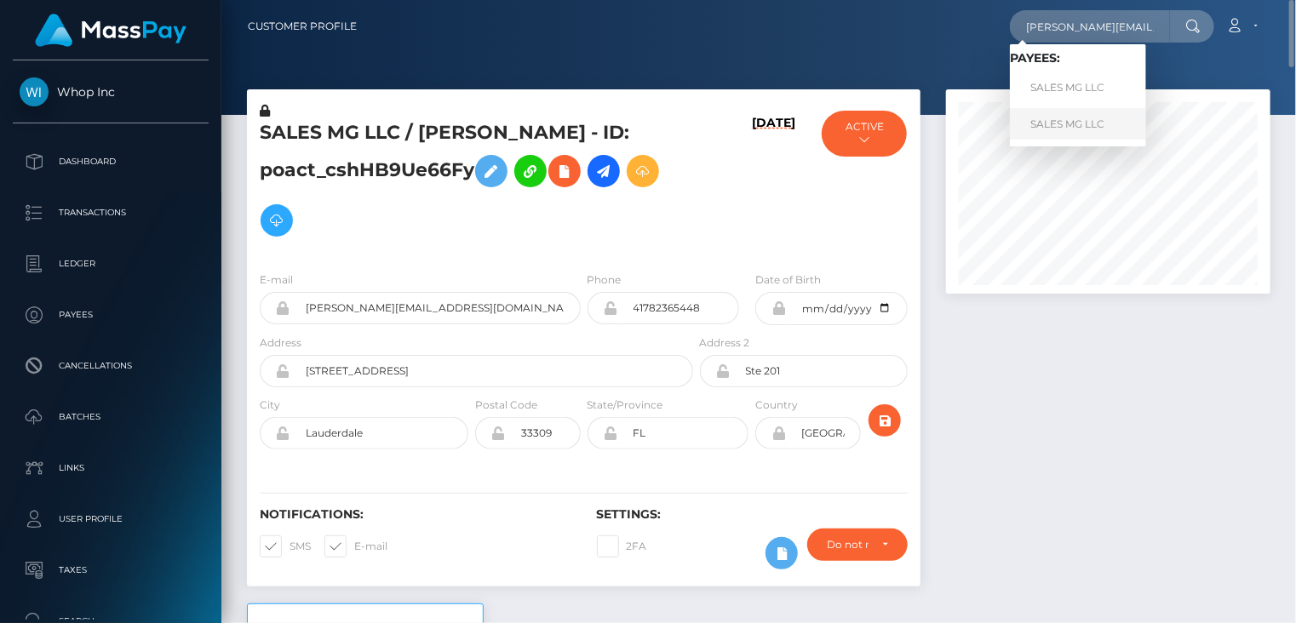
click at [1062, 136] on link "SALES MG LLC" at bounding box center [1078, 124] width 136 height 32
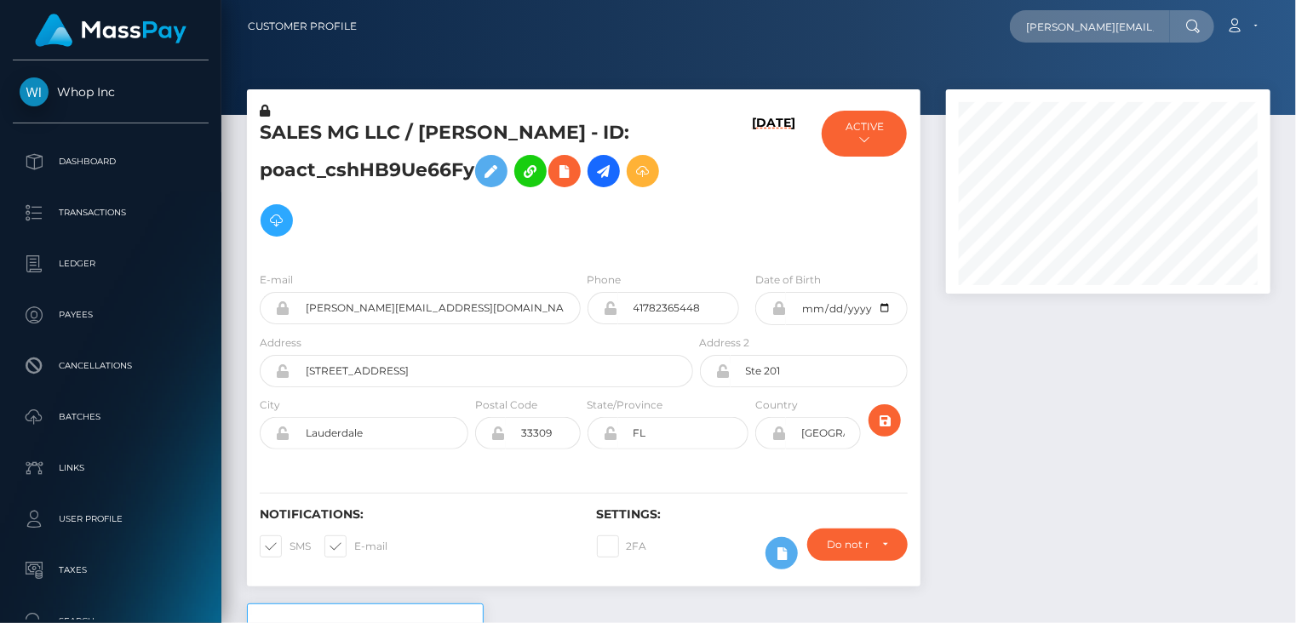
scroll to position [204, 324]
type input "[PERSON_NAME][EMAIL_ADDRESS][DOMAIN_NAME]"
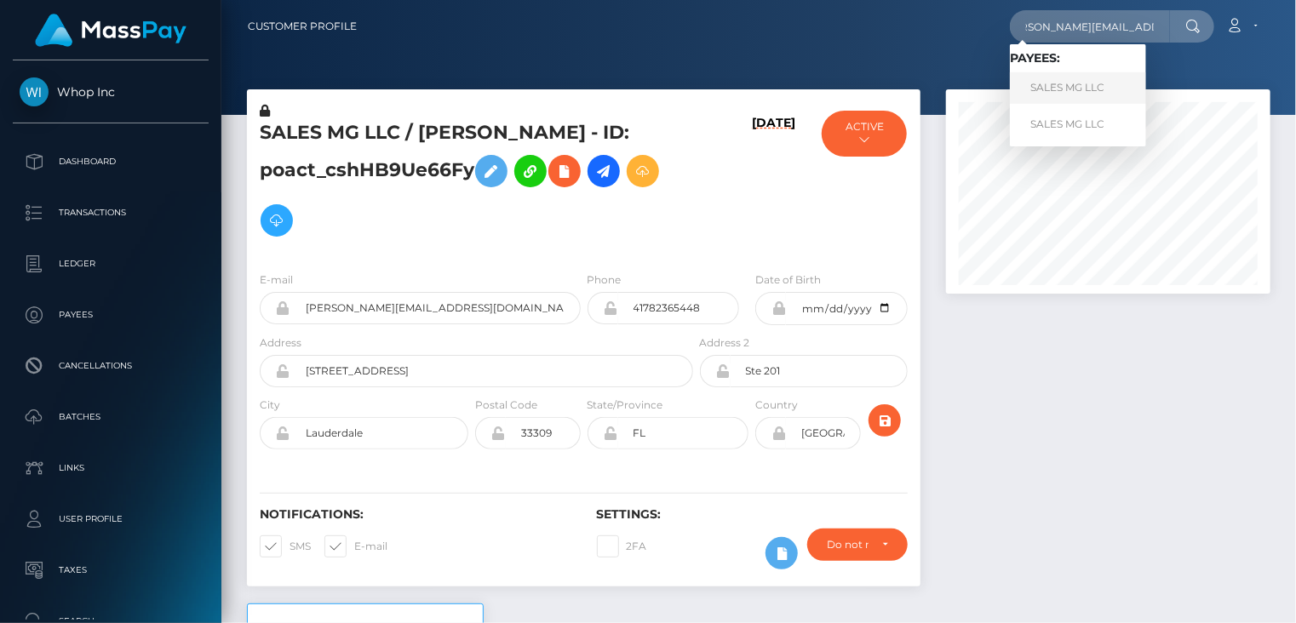
scroll to position [0, 0]
click at [1070, 84] on link "SALES MG LLC" at bounding box center [1078, 88] width 136 height 32
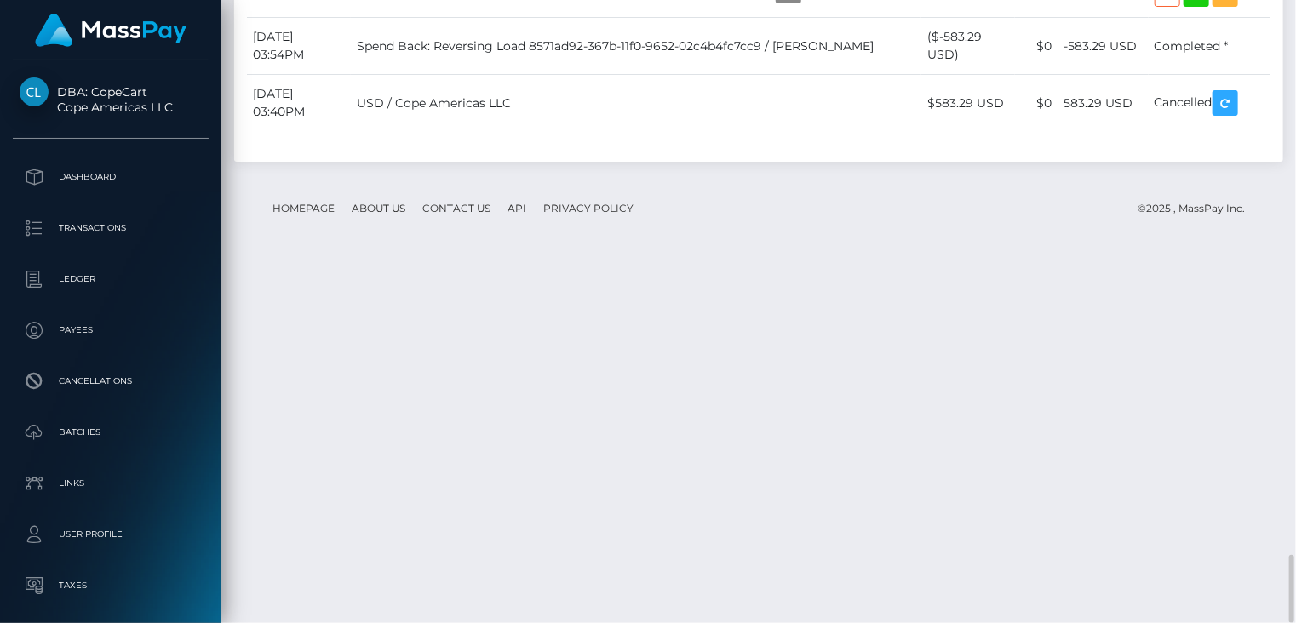
scroll to position [4815, 0]
